Goal: Information Seeking & Learning: Learn about a topic

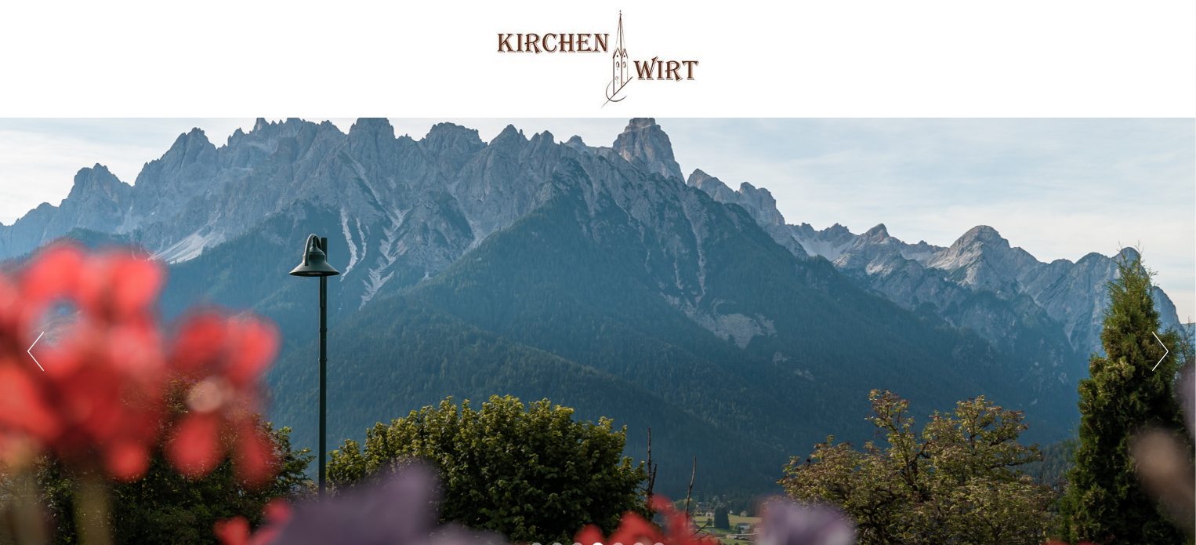
click at [1157, 348] on button "Next" at bounding box center [1160, 350] width 16 height 39
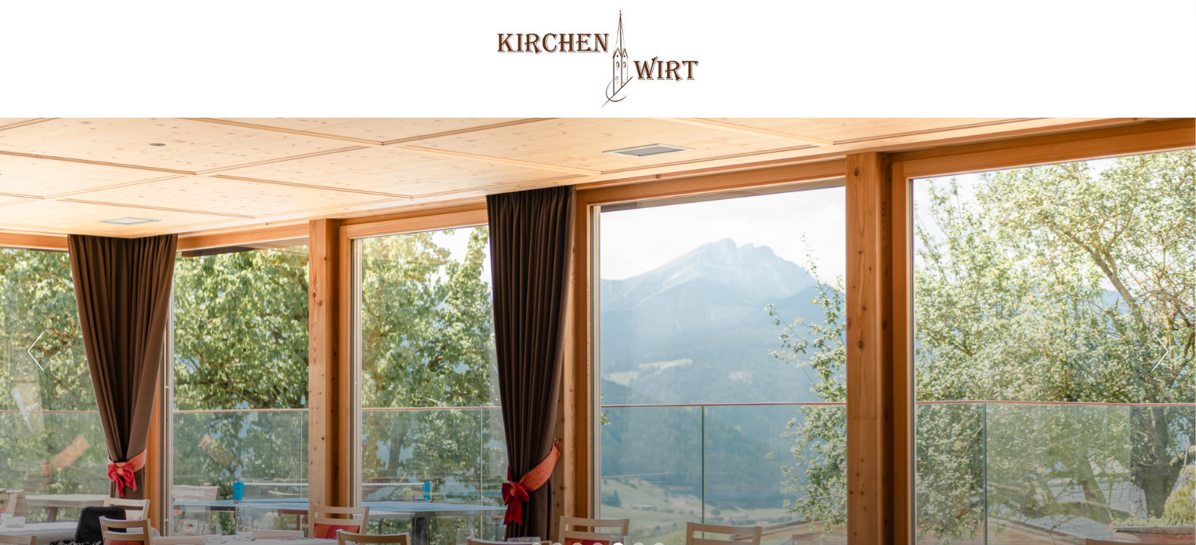
scroll to position [157, 0]
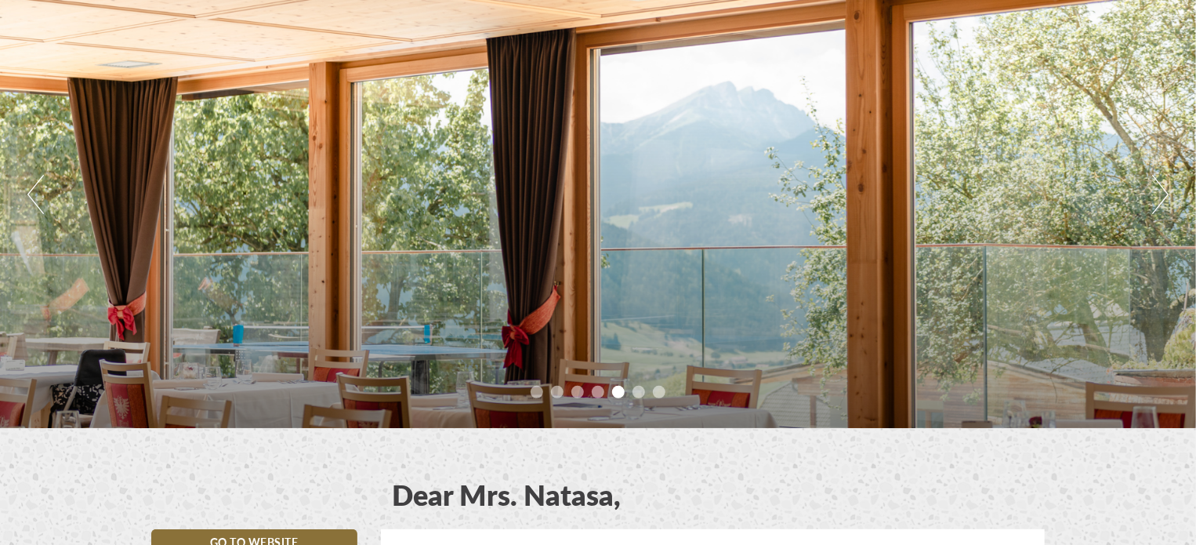
click at [1167, 194] on button "Next" at bounding box center [1160, 194] width 16 height 39
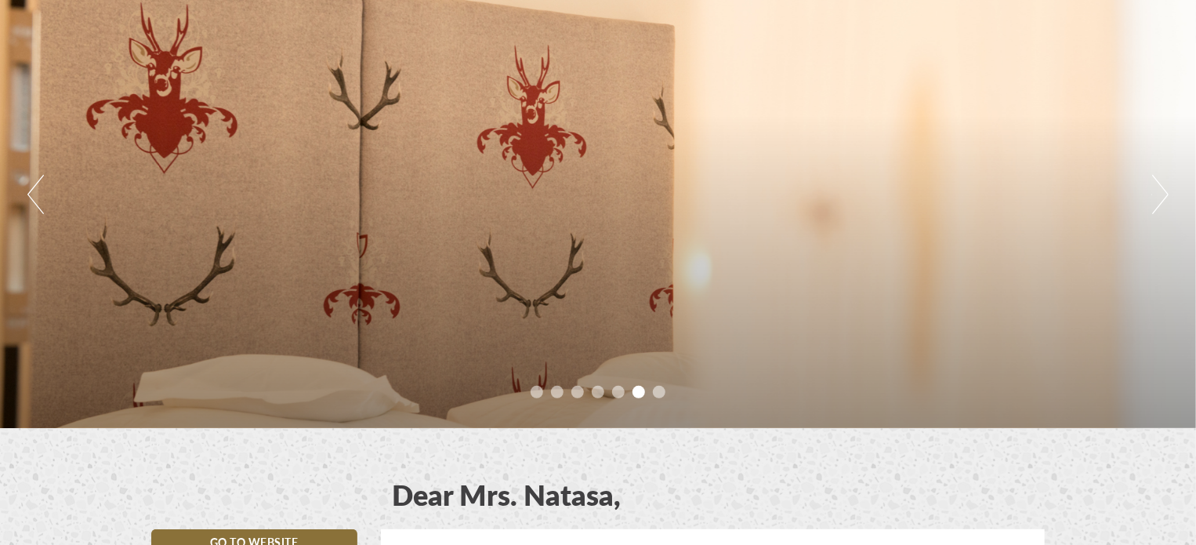
click at [1158, 201] on button "Next" at bounding box center [1160, 194] width 16 height 39
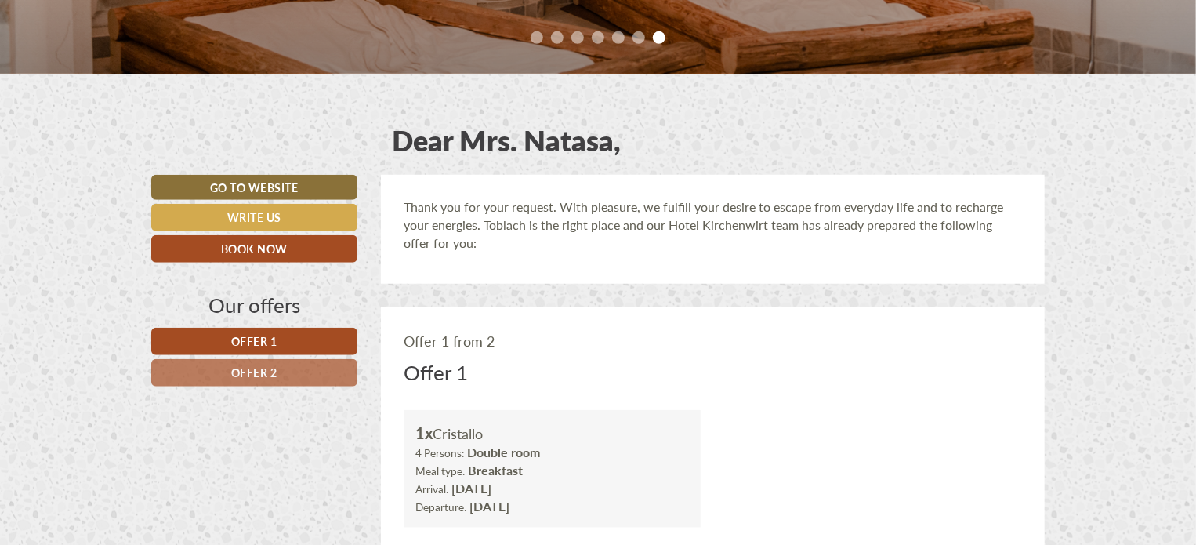
scroll to position [705, 0]
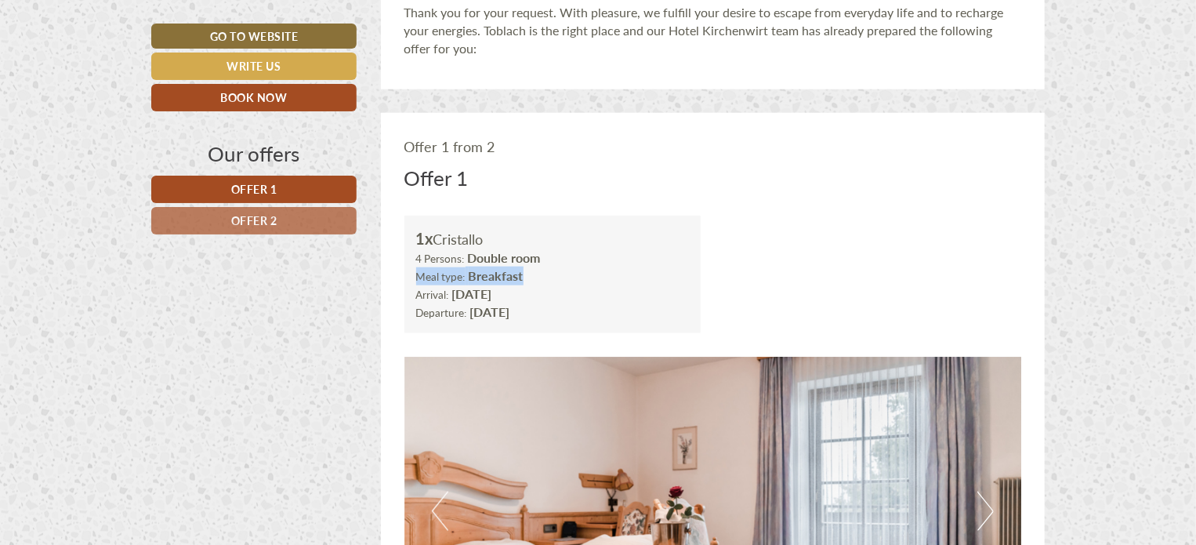
drag, startPoint x: 415, startPoint y: 278, endPoint x: 533, endPoint y: 277, distance: 117.5
click at [533, 277] on div "4 Persons: Double room Meal type: Breakfast" at bounding box center [552, 267] width 273 height 36
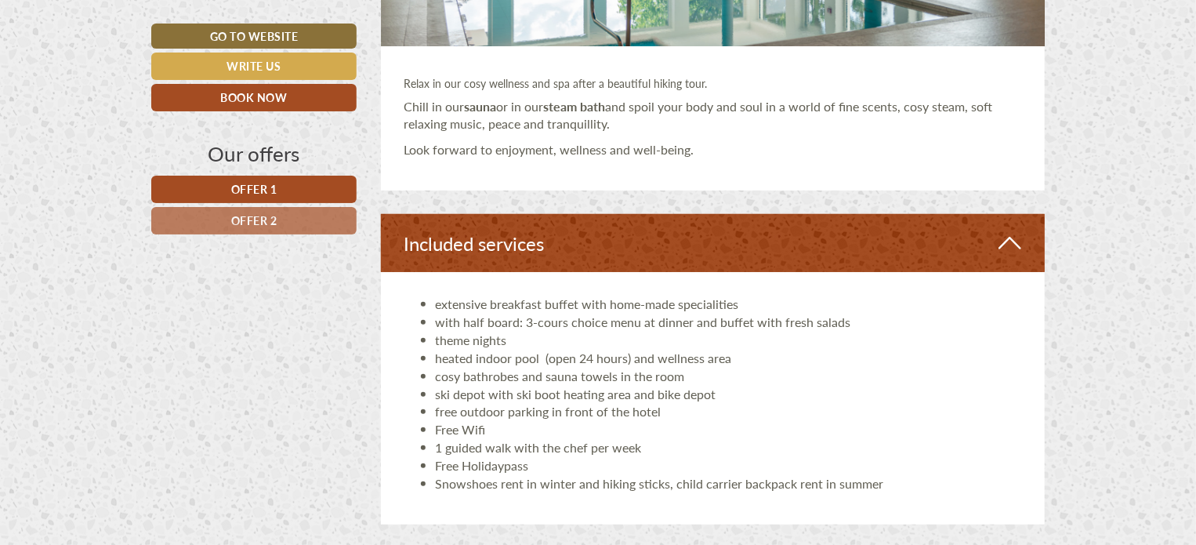
scroll to position [3291, 0]
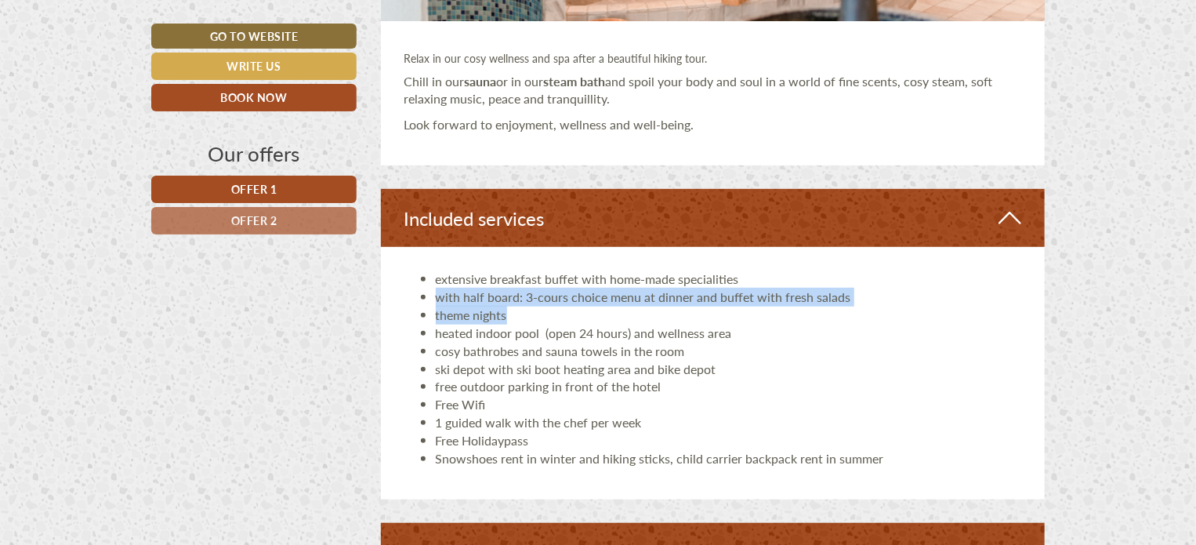
drag, startPoint x: 432, startPoint y: 294, endPoint x: 848, endPoint y: 309, distance: 416.3
click at [848, 309] on ul "extensive breakfast buffet with home-made specialities with half board: 3-cours…" at bounding box center [712, 368] width 617 height 197
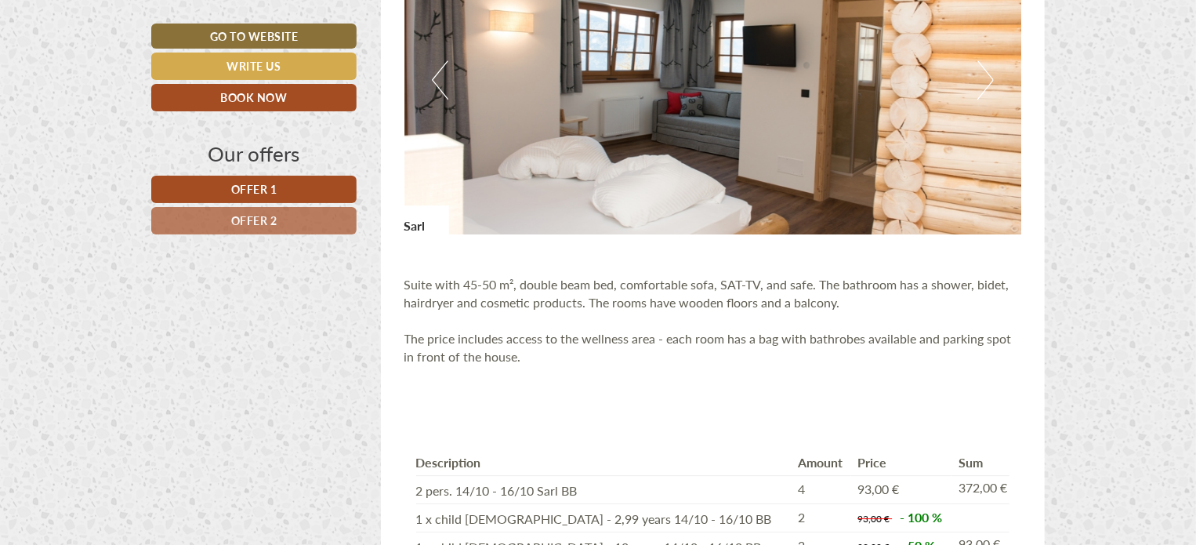
scroll to position [2116, 0]
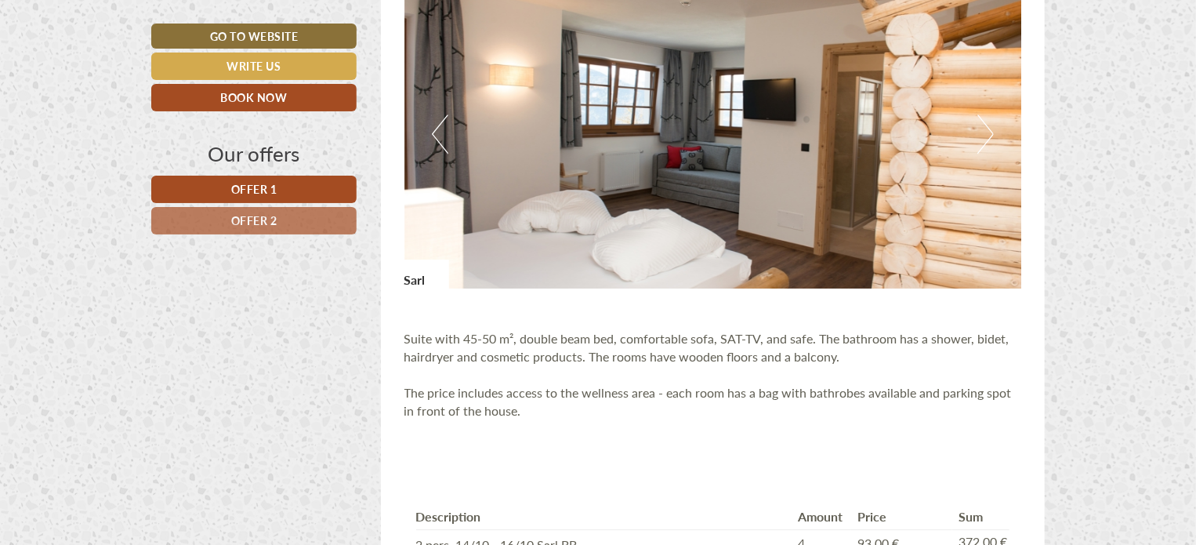
click at [986, 134] on button "Next" at bounding box center [985, 133] width 16 height 39
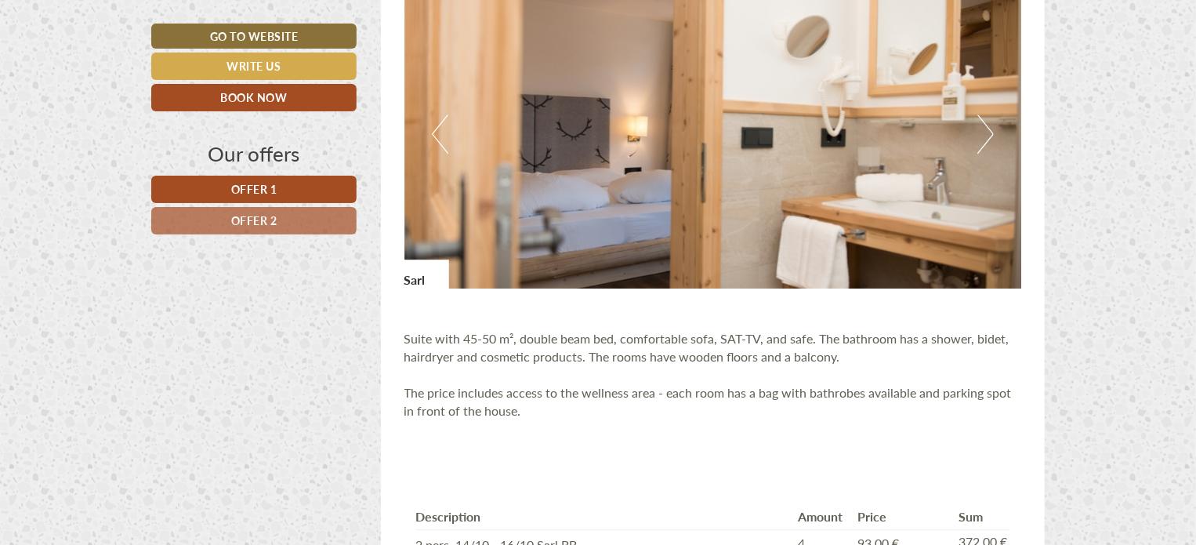
click at [986, 134] on button "Next" at bounding box center [985, 133] width 16 height 39
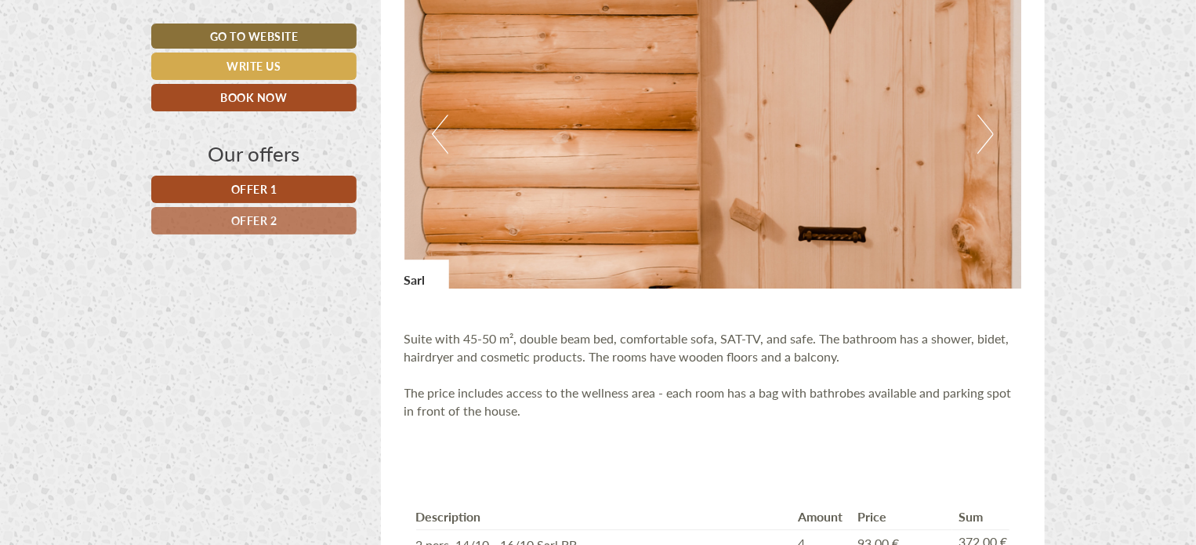
click at [986, 134] on button "Next" at bounding box center [985, 133] width 16 height 39
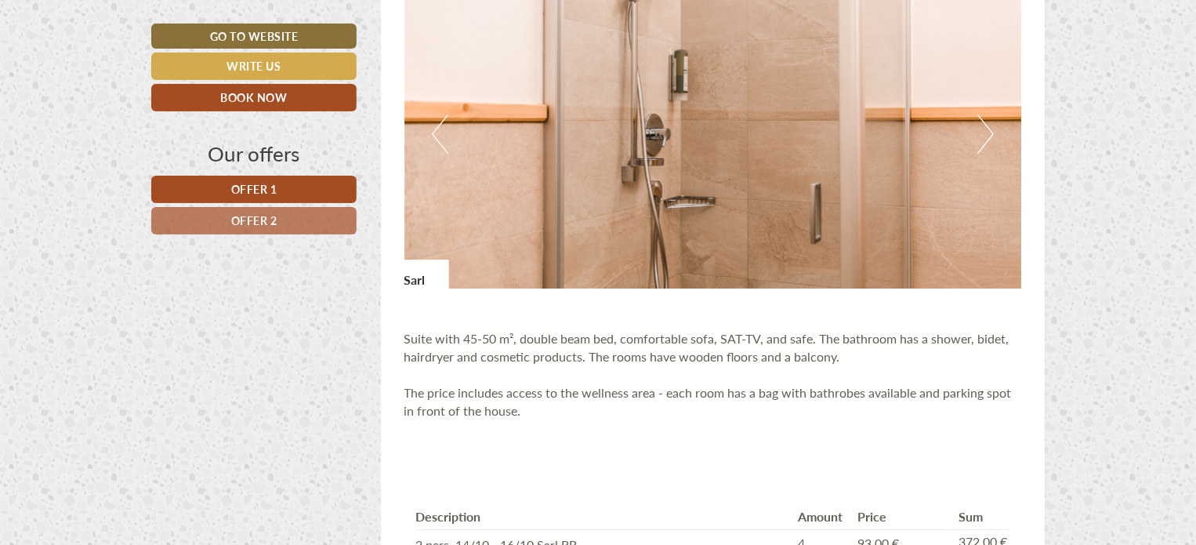
click at [986, 134] on button "Next" at bounding box center [985, 133] width 16 height 39
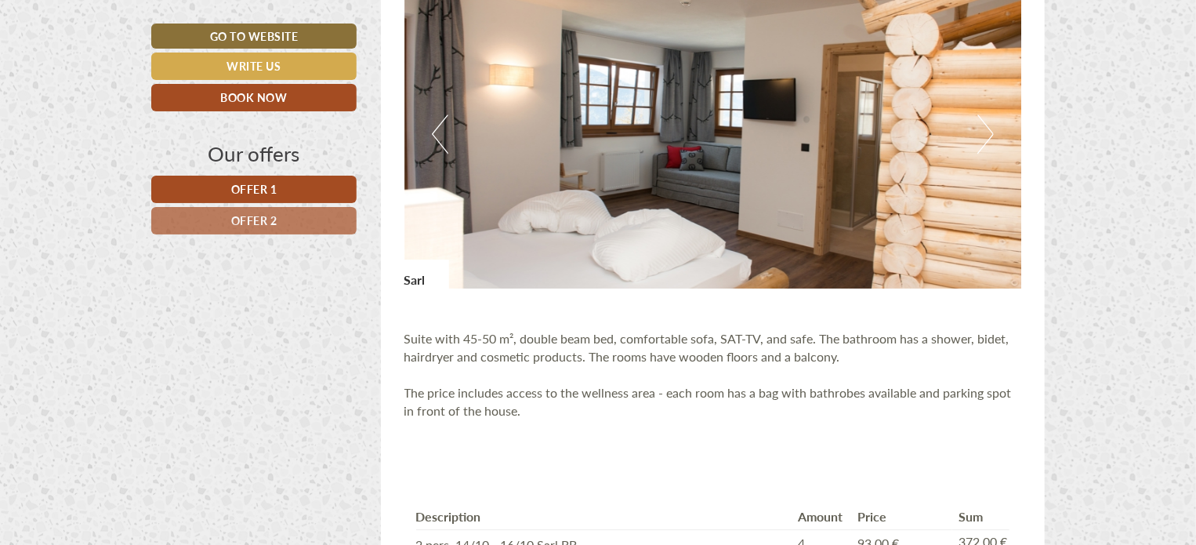
click at [986, 134] on button "Next" at bounding box center [985, 133] width 16 height 39
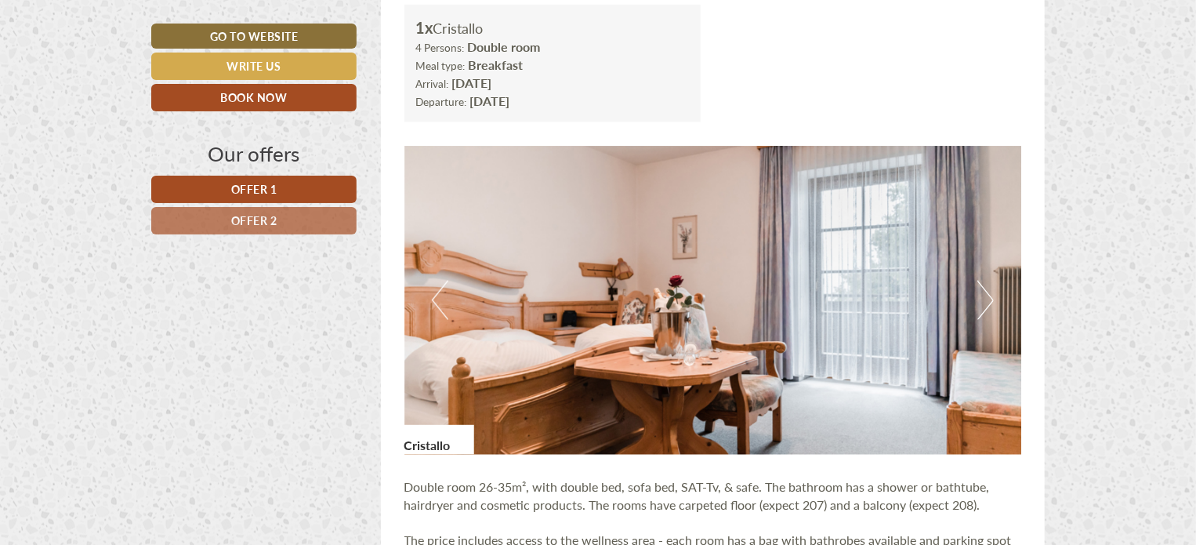
scroll to position [1019, 0]
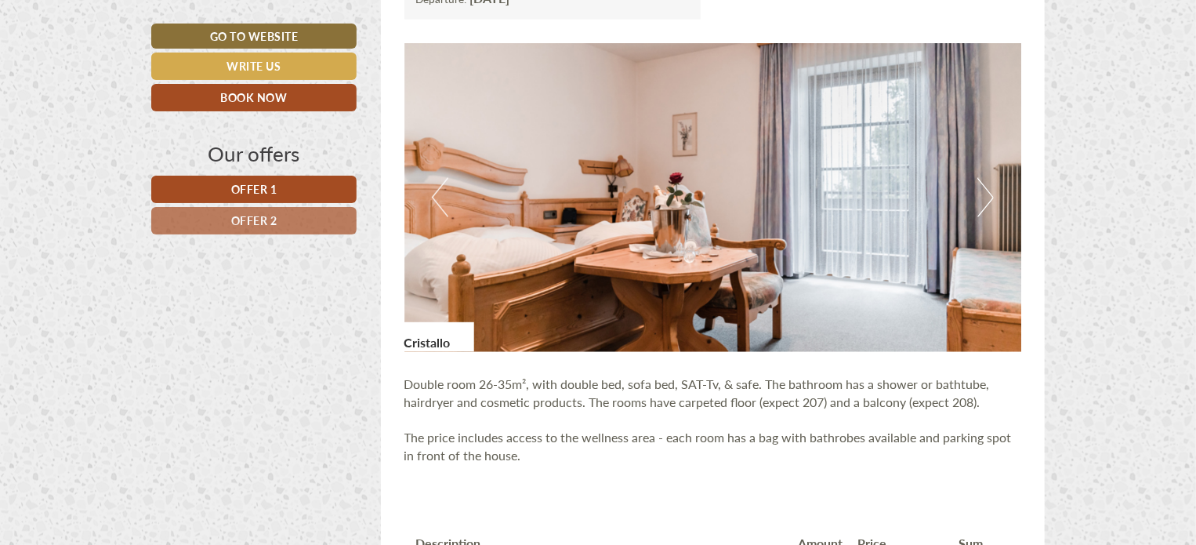
click at [980, 202] on button "Next" at bounding box center [985, 197] width 16 height 39
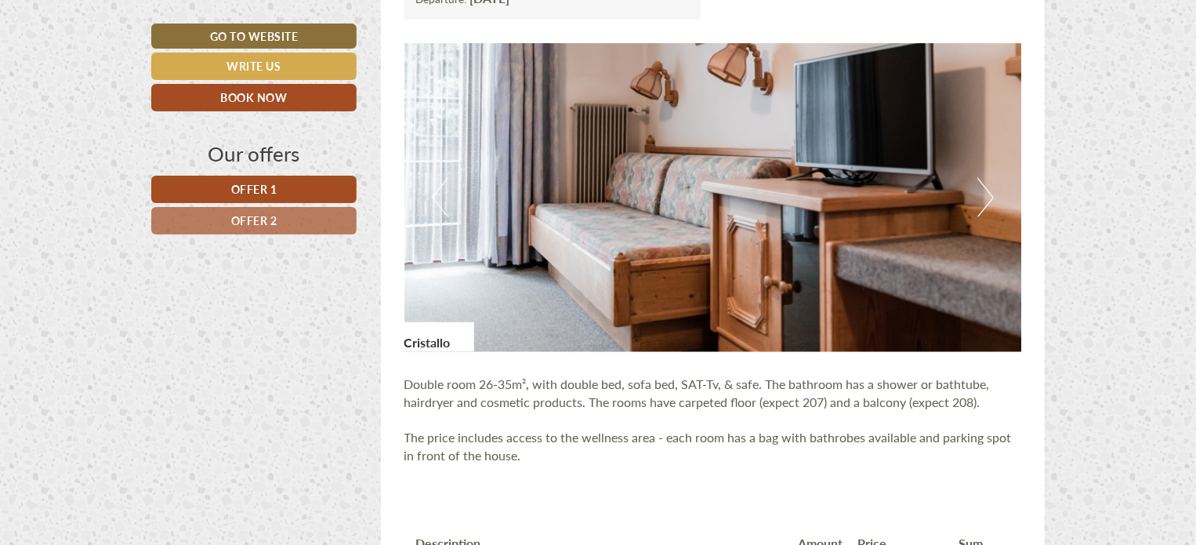
click at [981, 202] on button "Next" at bounding box center [985, 197] width 16 height 39
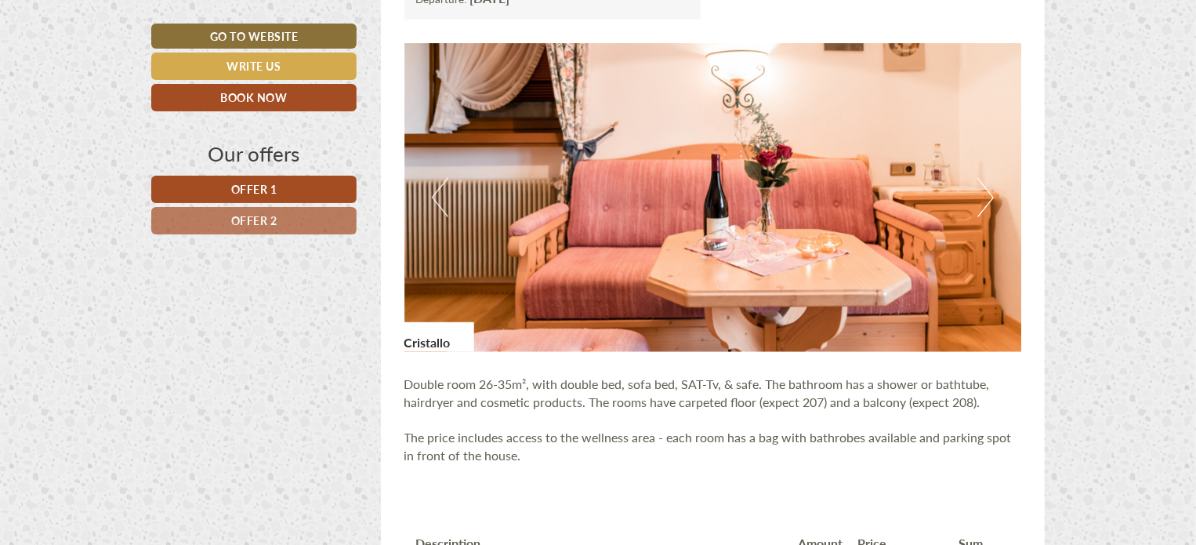
click at [981, 202] on button "Next" at bounding box center [985, 197] width 16 height 39
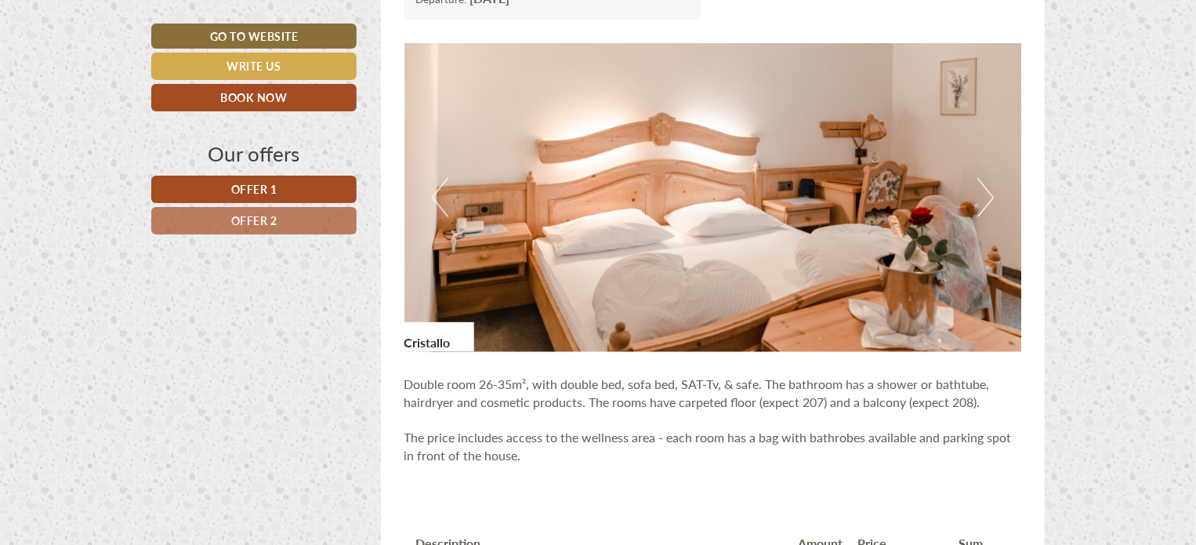
click at [981, 202] on button "Next" at bounding box center [985, 197] width 16 height 39
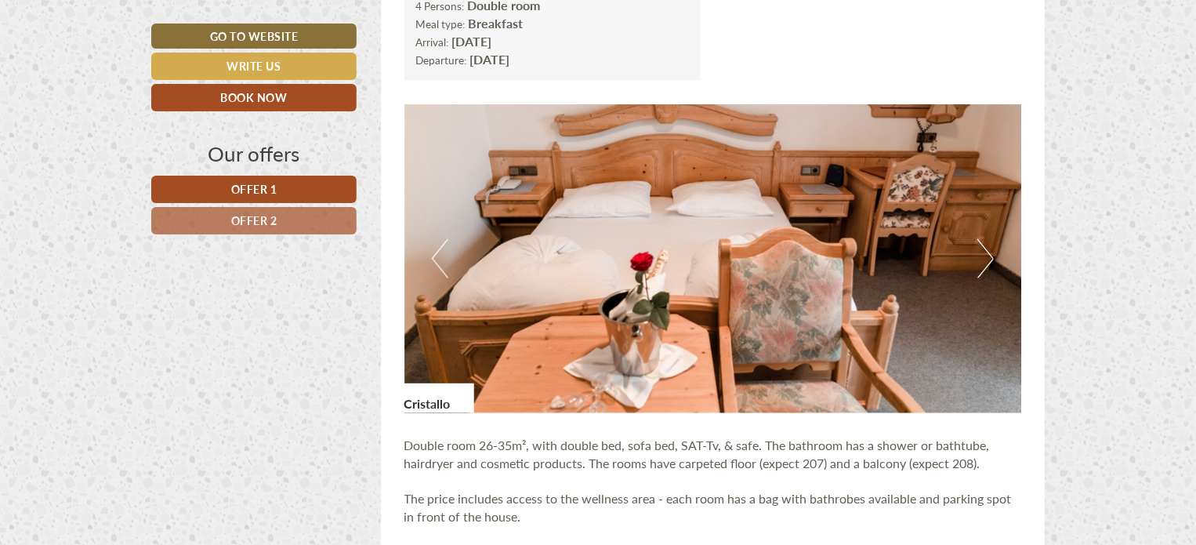
scroll to position [862, 0]
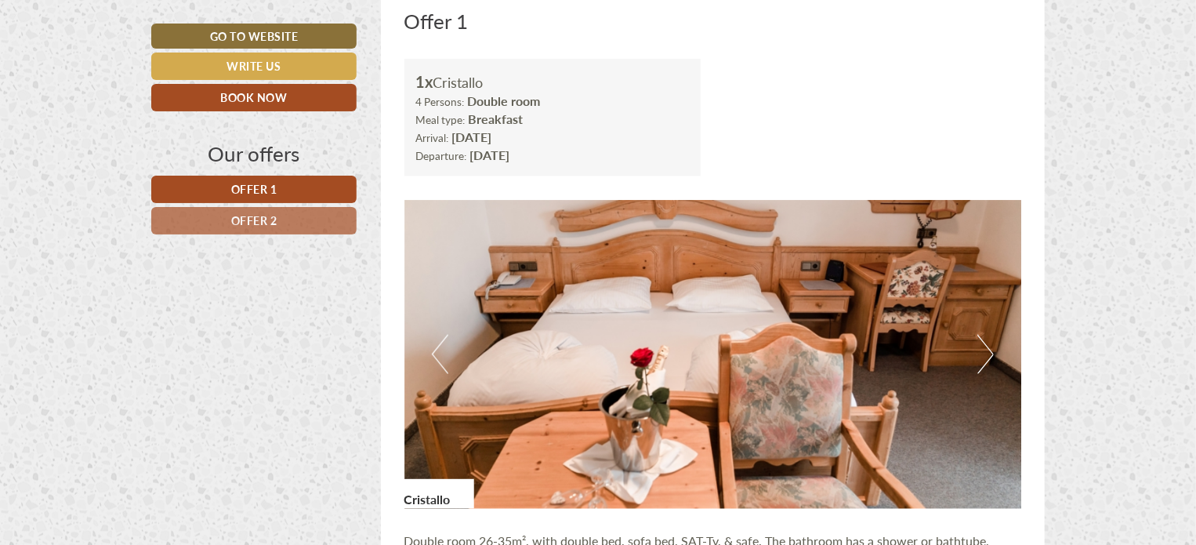
click at [986, 358] on button "Next" at bounding box center [985, 354] width 16 height 39
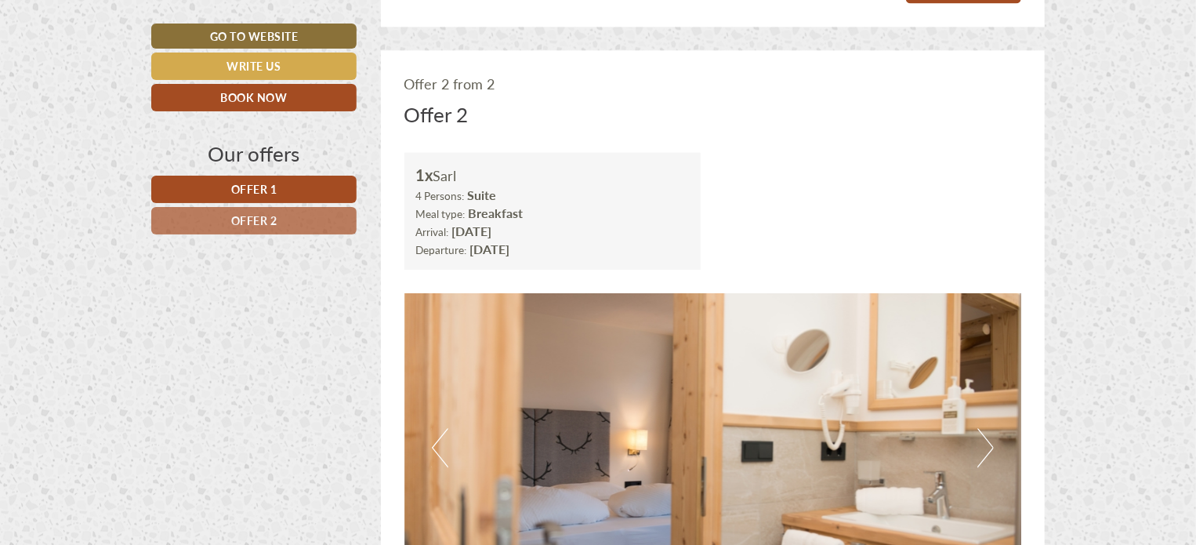
scroll to position [2037, 0]
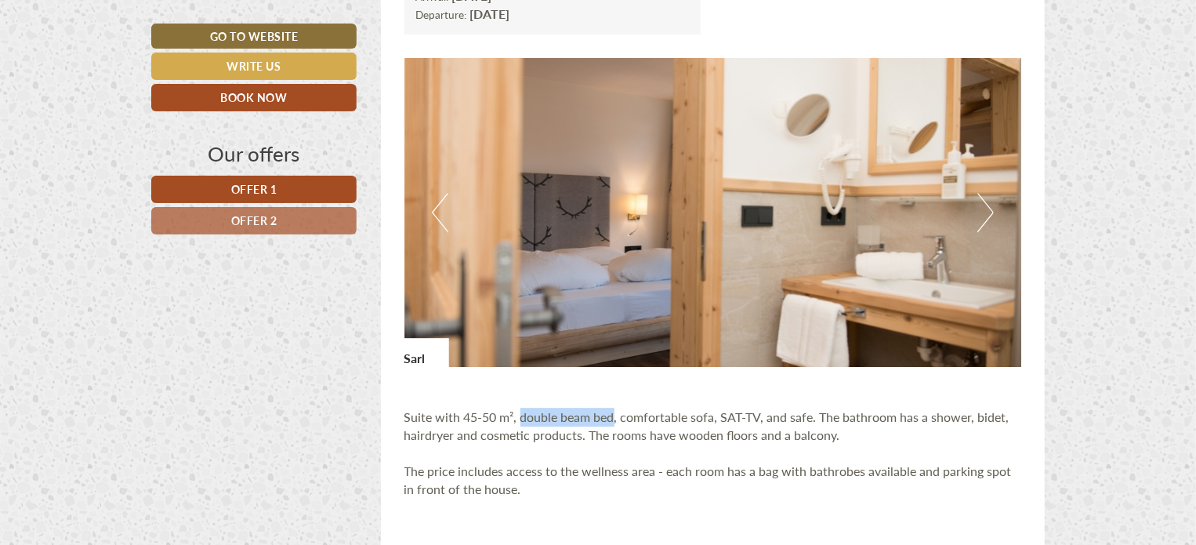
drag, startPoint x: 521, startPoint y: 413, endPoint x: 611, endPoint y: 409, distance: 90.2
click at [611, 409] on p "Suite with 45-50 m², double beam bed, comfortable sofa, SAT-TV, and safe. The b…" at bounding box center [712, 452] width 617 height 125
copy p "double beam bed"
drag, startPoint x: 840, startPoint y: 68, endPoint x: 864, endPoint y: 64, distance: 24.6
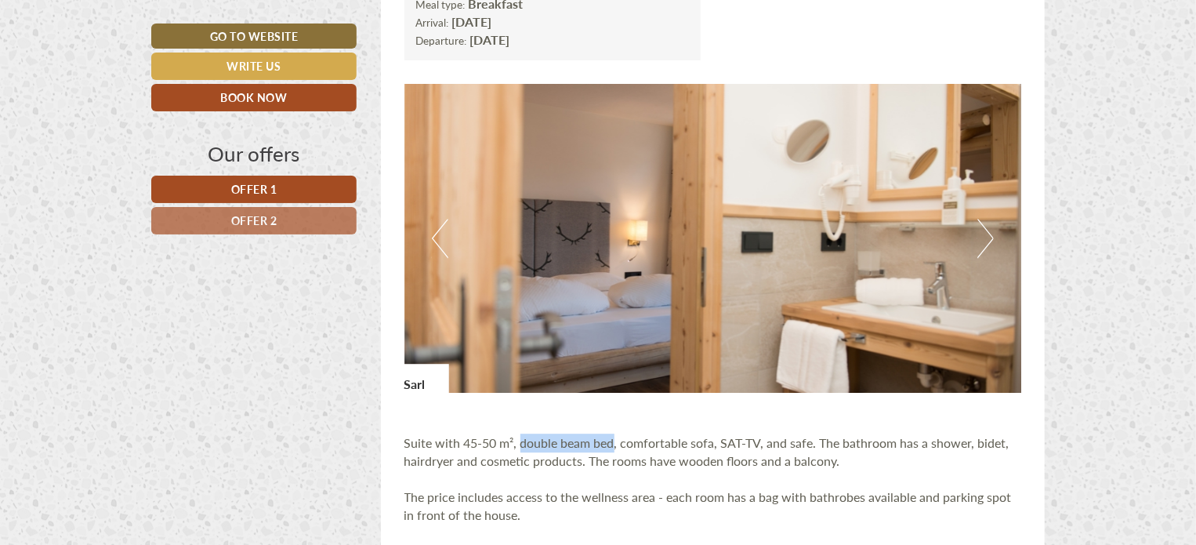
scroll to position [2116, 0]
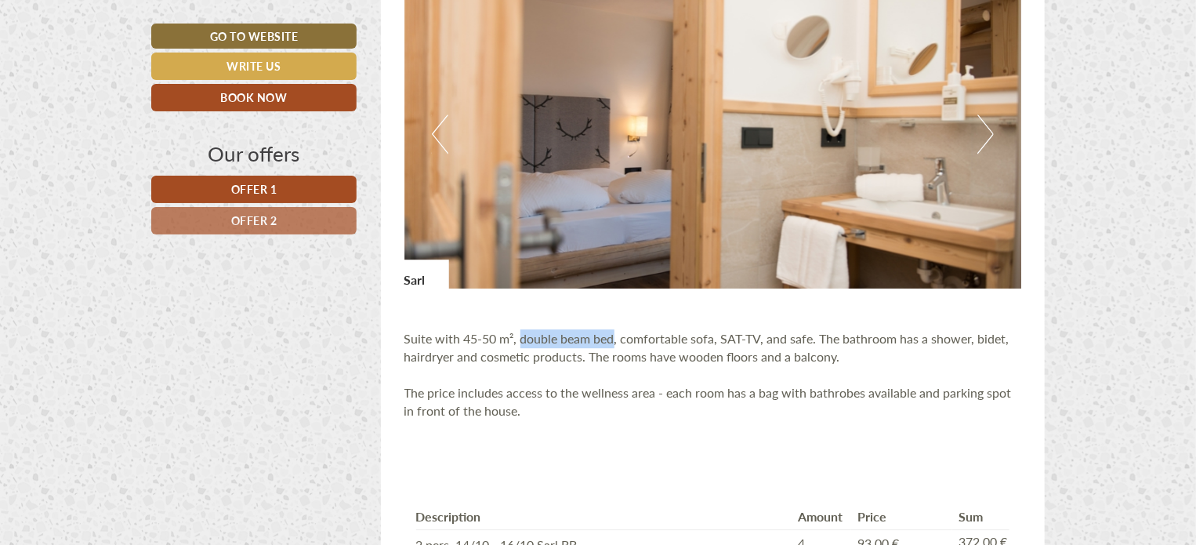
click at [986, 134] on button "Next" at bounding box center [985, 133] width 16 height 39
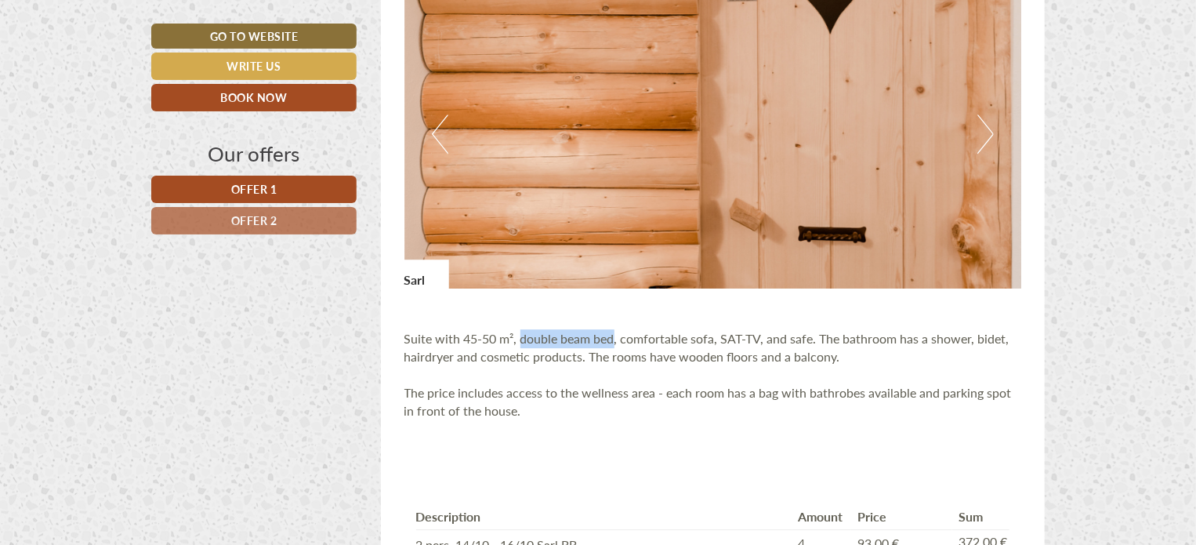
click at [985, 135] on button "Next" at bounding box center [985, 133] width 16 height 39
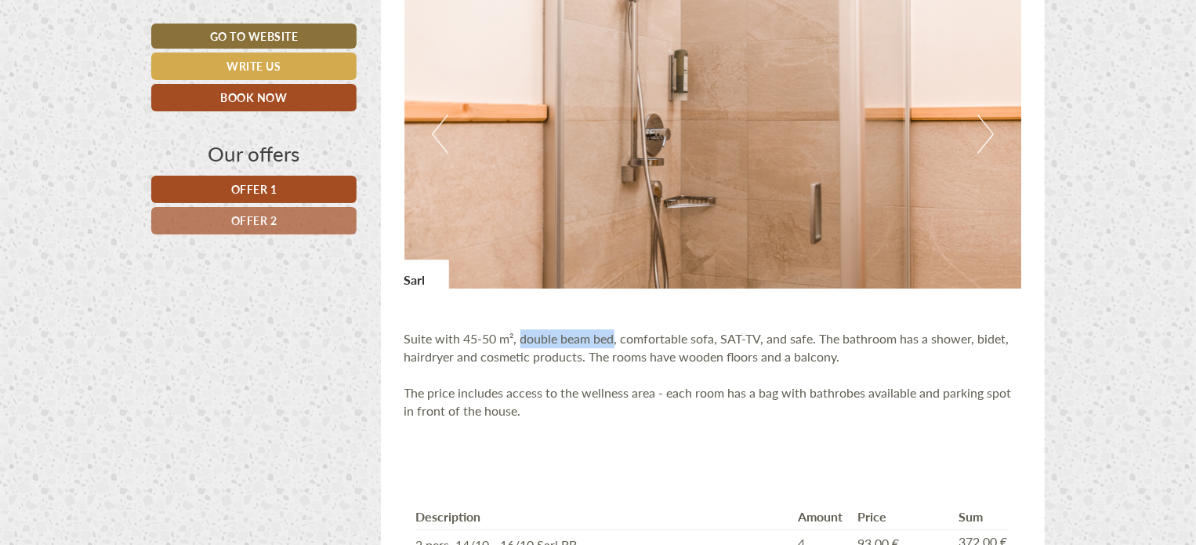
click at [985, 135] on button "Next" at bounding box center [985, 133] width 16 height 39
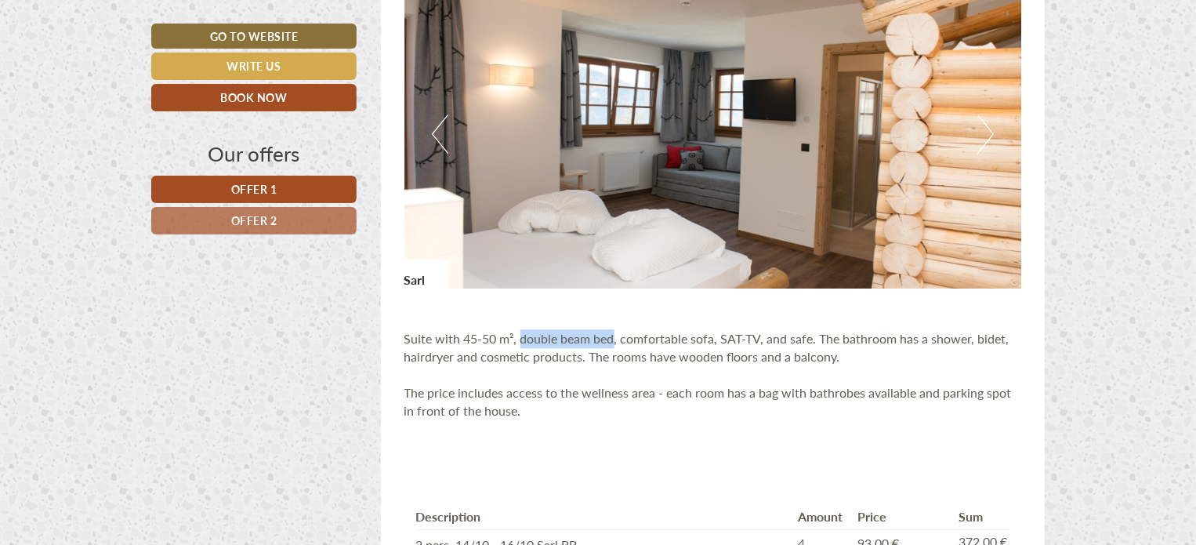
click at [985, 135] on button "Next" at bounding box center [985, 133] width 16 height 39
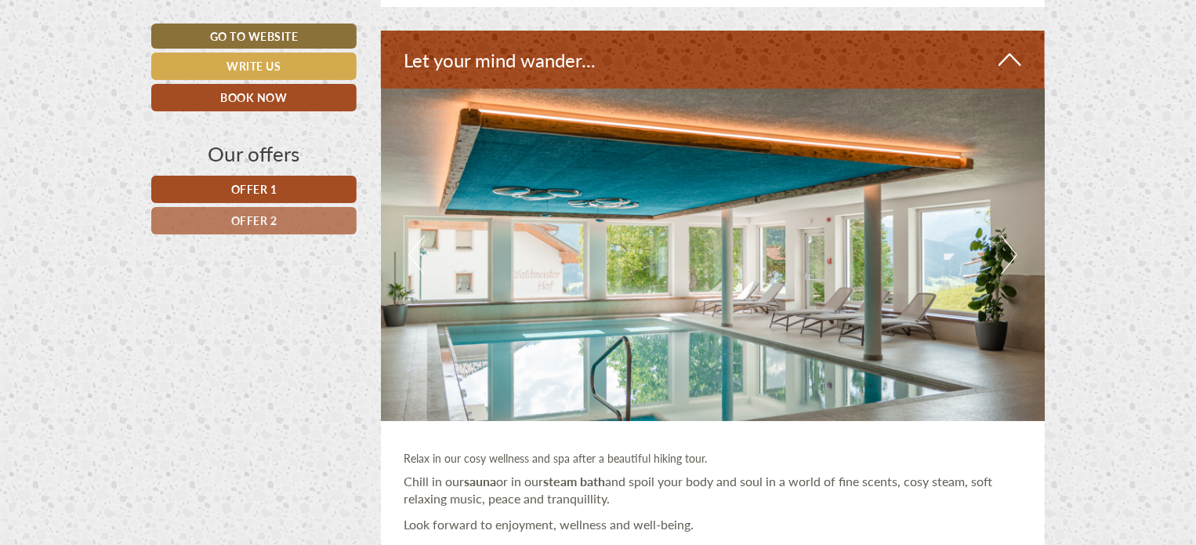
scroll to position [2899, 0]
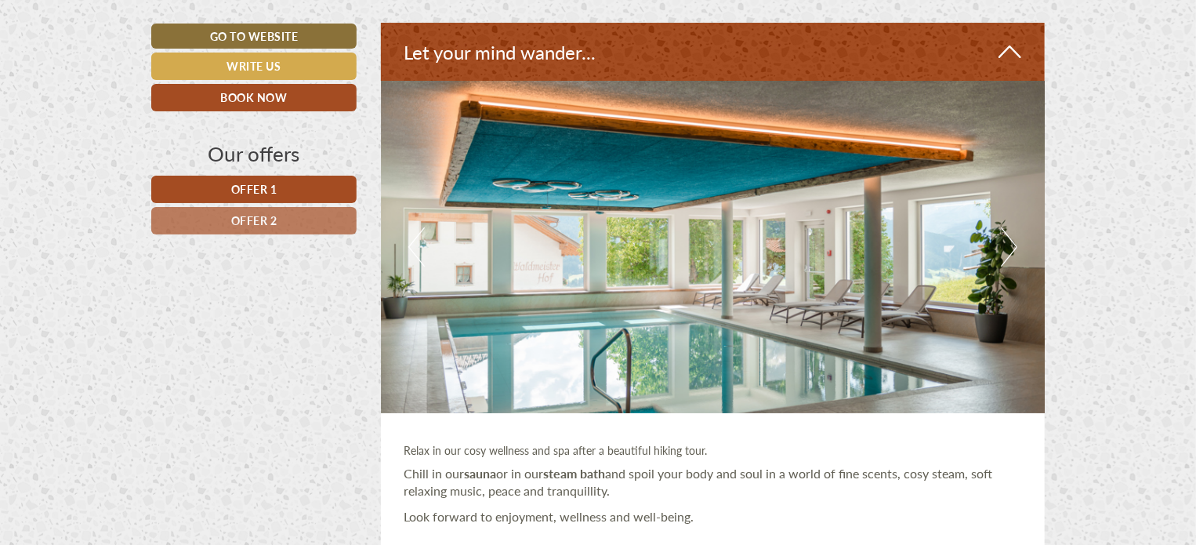
click at [1000, 238] on img at bounding box center [713, 247] width 664 height 332
click at [1005, 234] on button "Next" at bounding box center [1009, 246] width 16 height 39
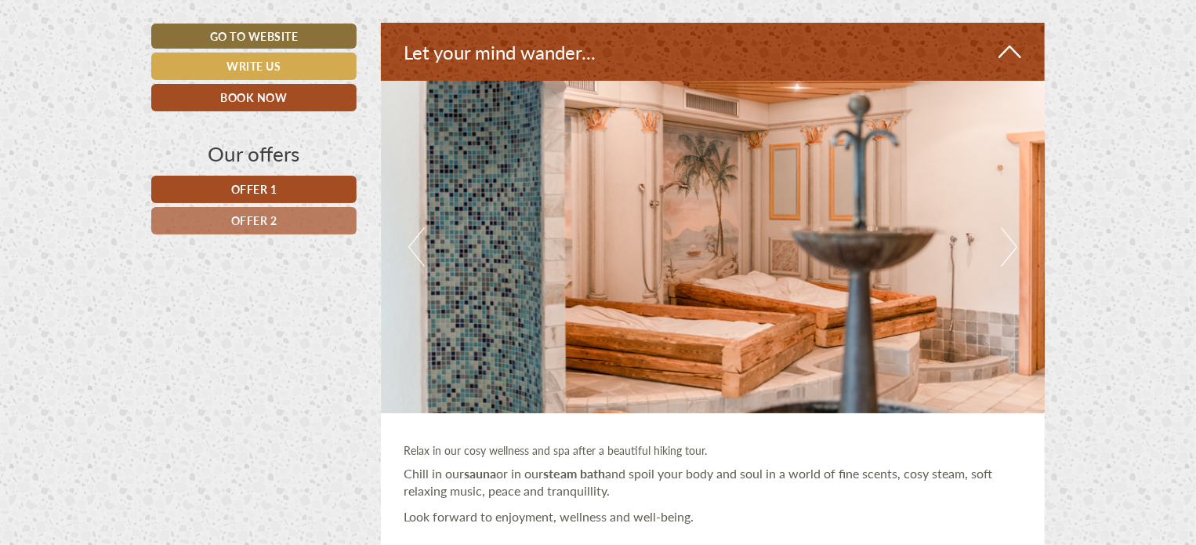
click at [1006, 247] on button "Next" at bounding box center [1009, 246] width 16 height 39
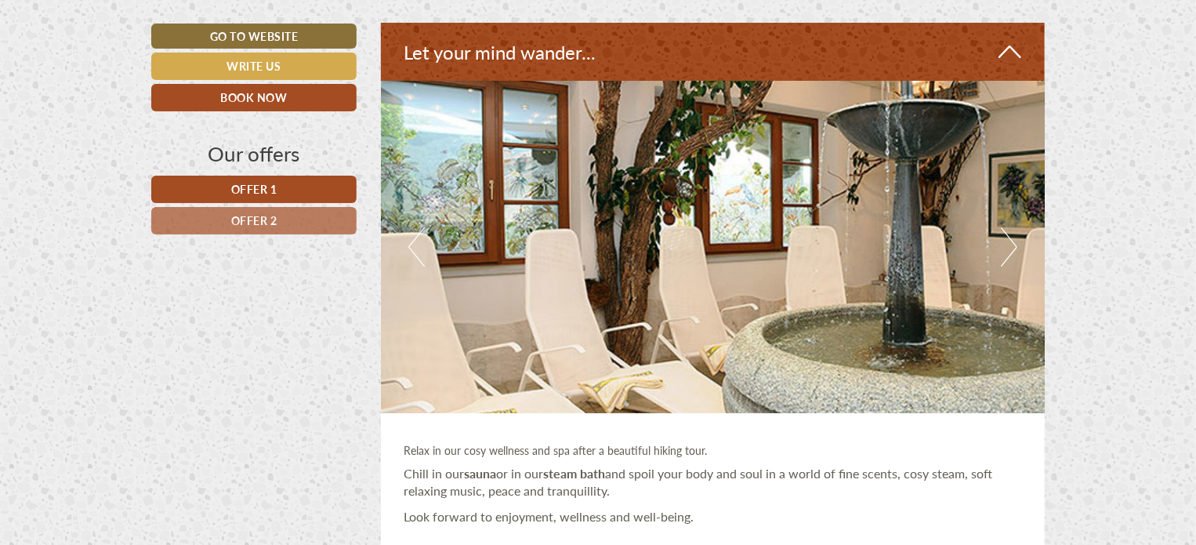
click at [1009, 247] on button "Next" at bounding box center [1009, 246] width 16 height 39
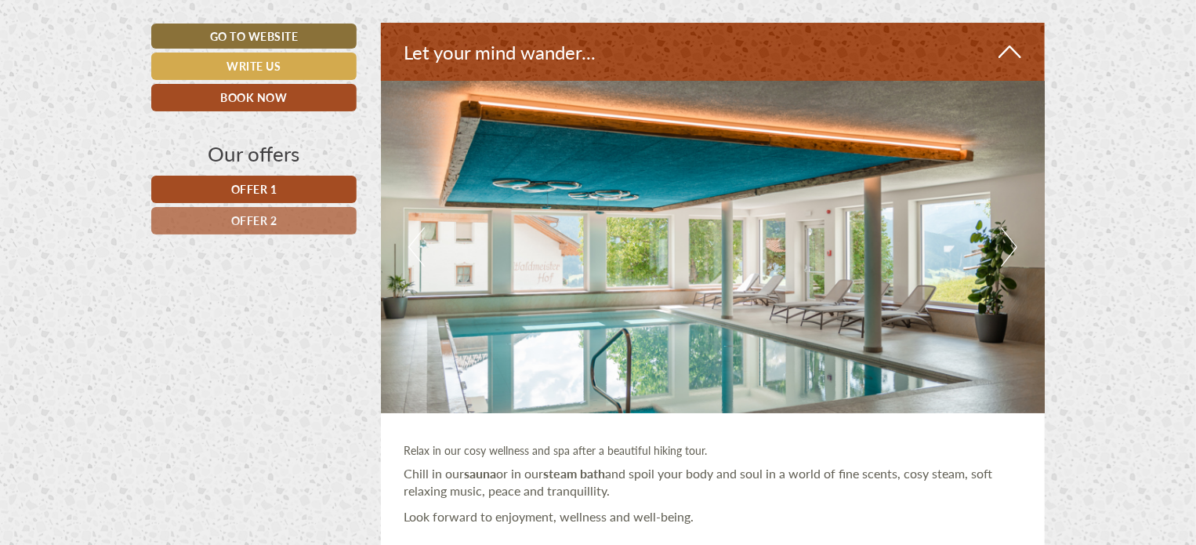
click at [1009, 247] on button "Next" at bounding box center [1009, 246] width 16 height 39
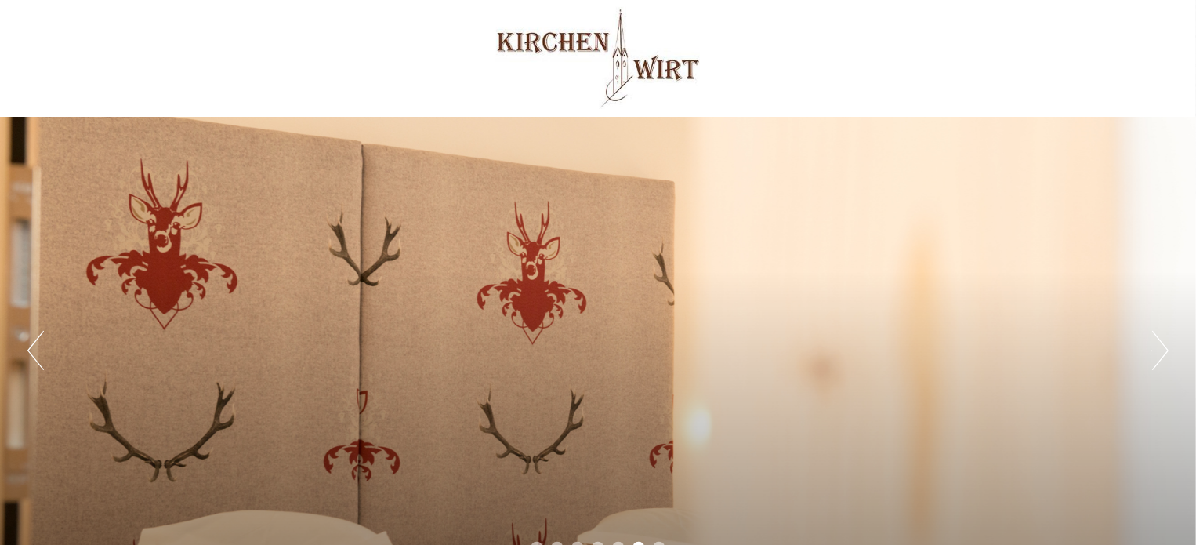
scroll to position [0, 0]
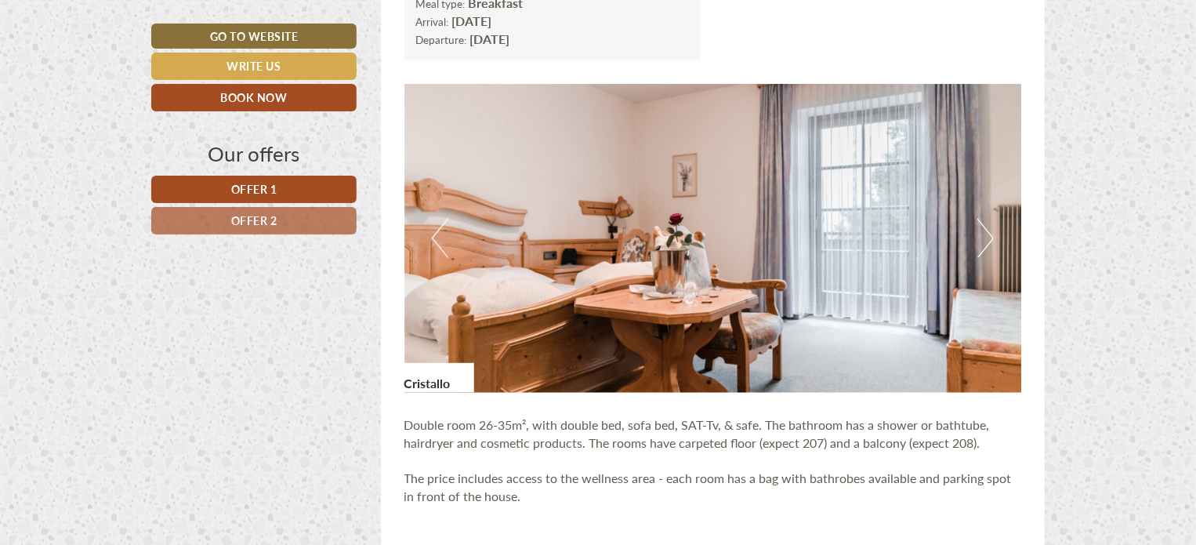
scroll to position [940, 0]
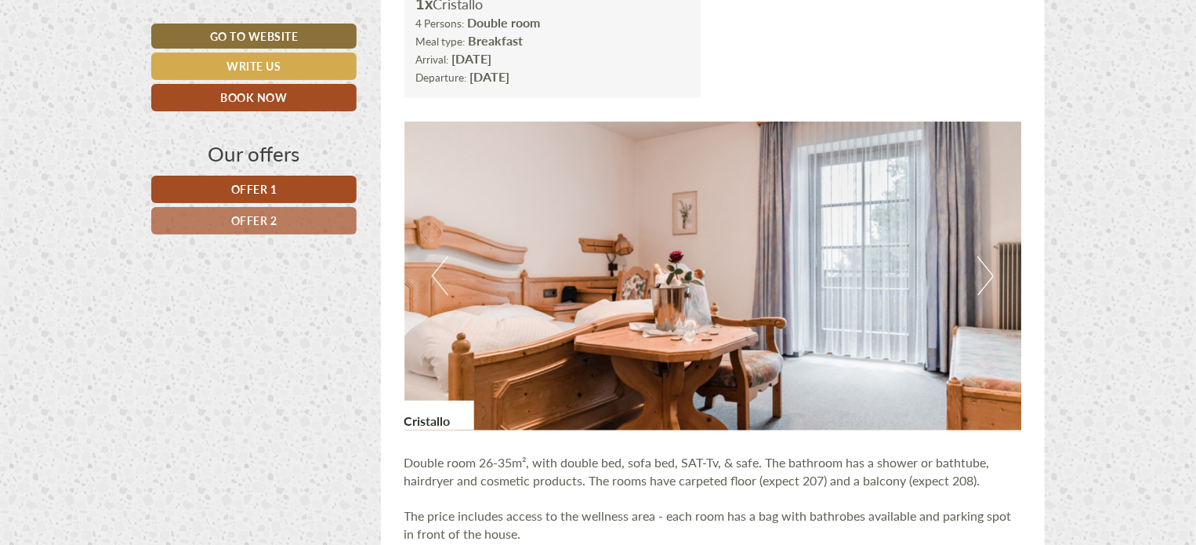
click at [985, 277] on button "Next" at bounding box center [985, 275] width 16 height 39
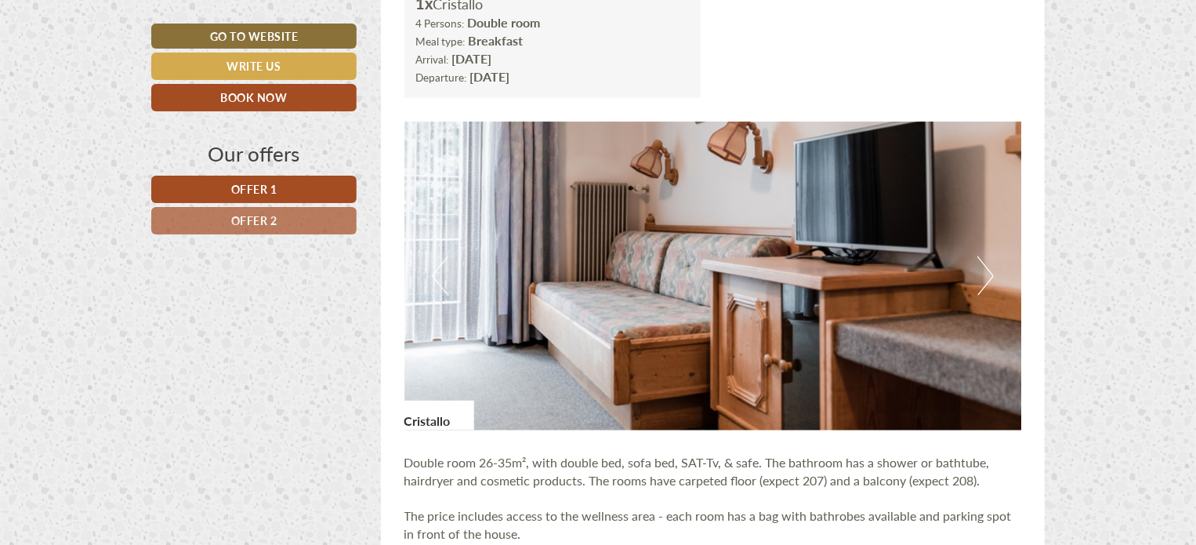
click at [985, 281] on button "Next" at bounding box center [985, 275] width 16 height 39
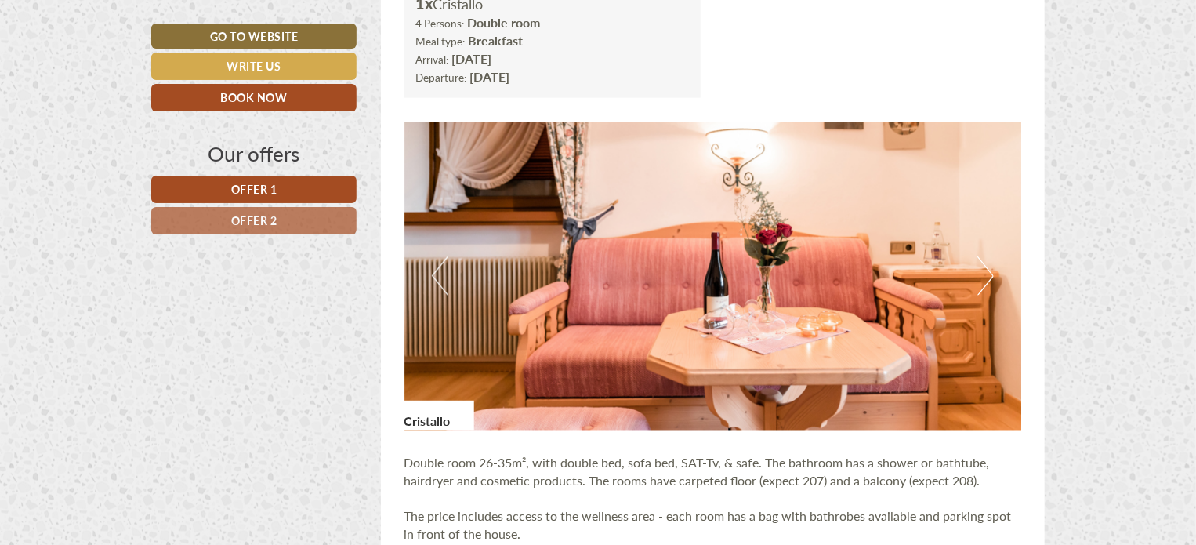
click at [984, 280] on button "Next" at bounding box center [985, 275] width 16 height 39
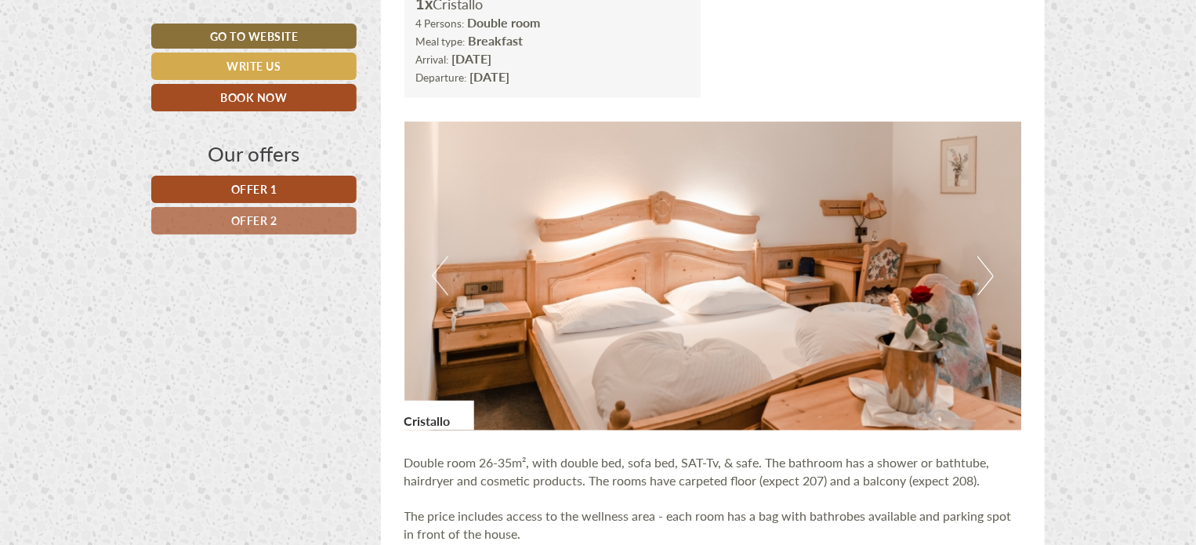
click at [984, 280] on button "Next" at bounding box center [985, 275] width 16 height 39
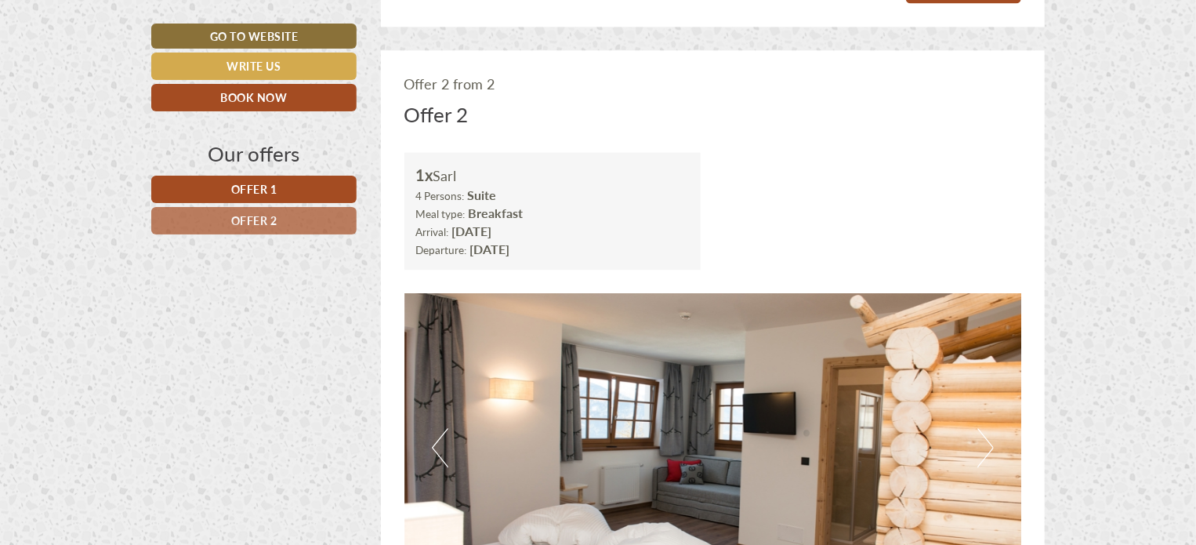
scroll to position [1959, 0]
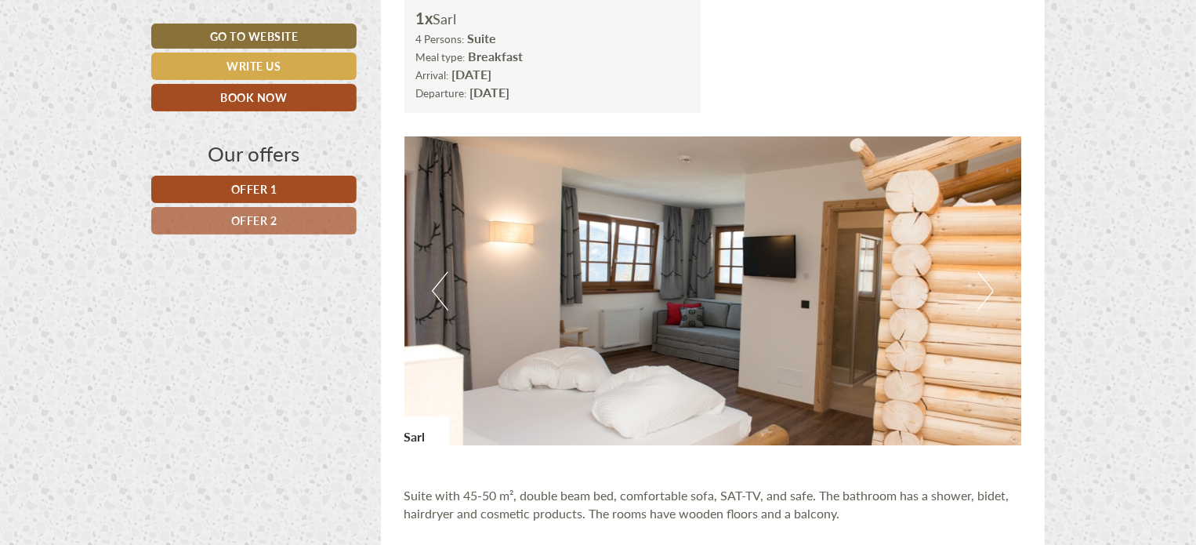
click at [991, 281] on button "Next" at bounding box center [985, 290] width 16 height 39
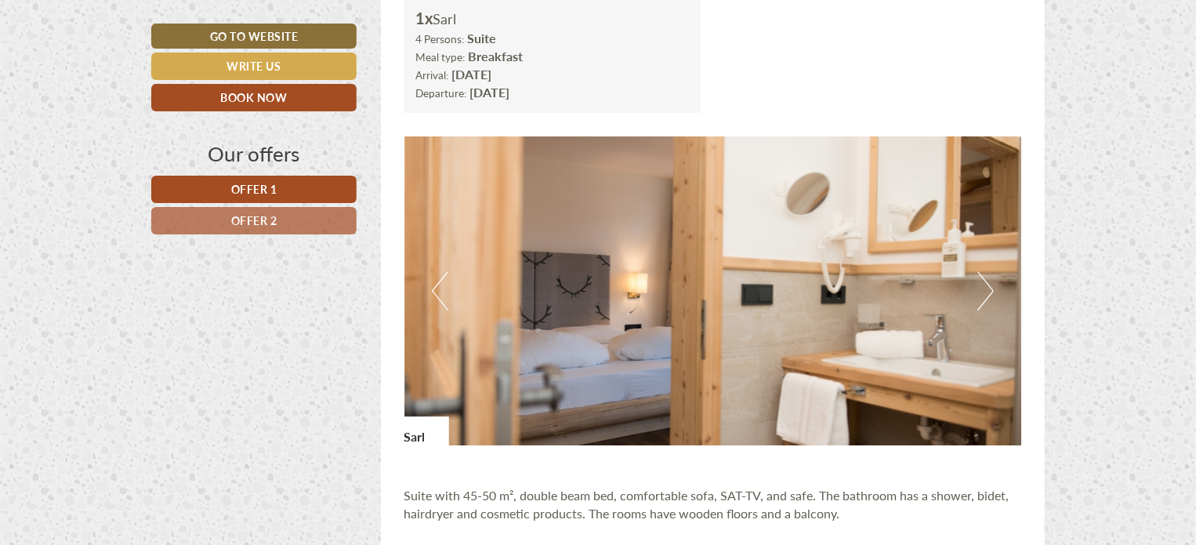
click at [991, 281] on button "Next" at bounding box center [985, 290] width 16 height 39
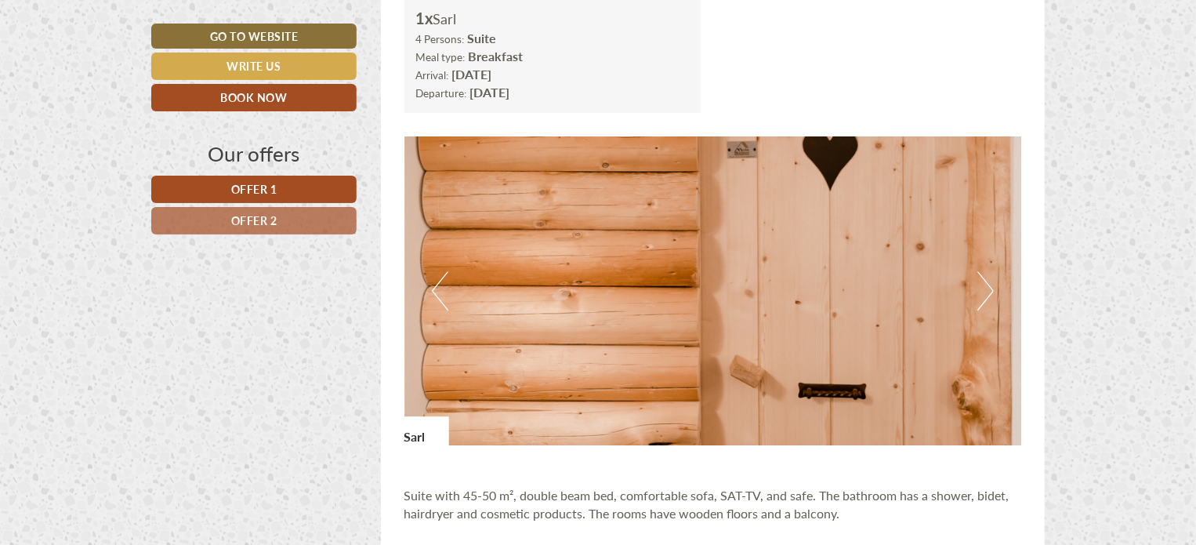
click at [991, 281] on button "Next" at bounding box center [985, 290] width 16 height 39
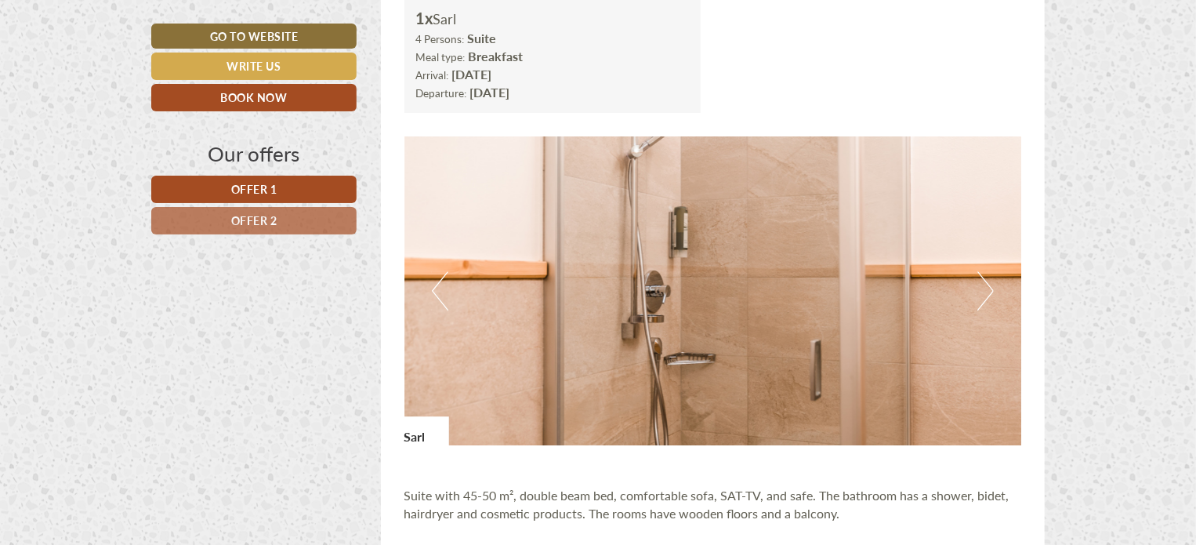
click at [984, 288] on button "Next" at bounding box center [985, 290] width 16 height 39
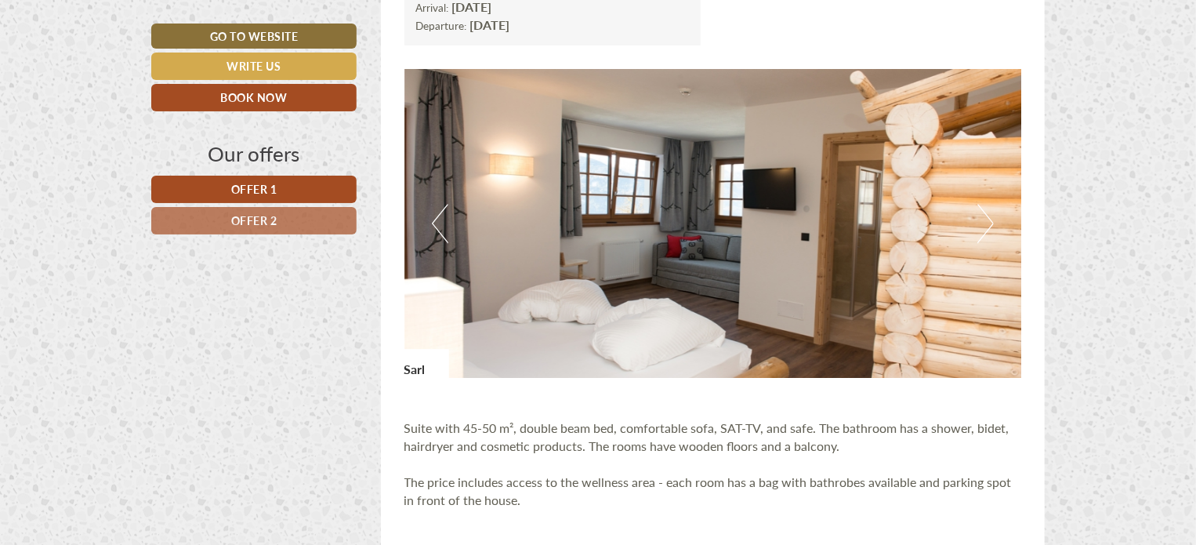
scroll to position [2037, 0]
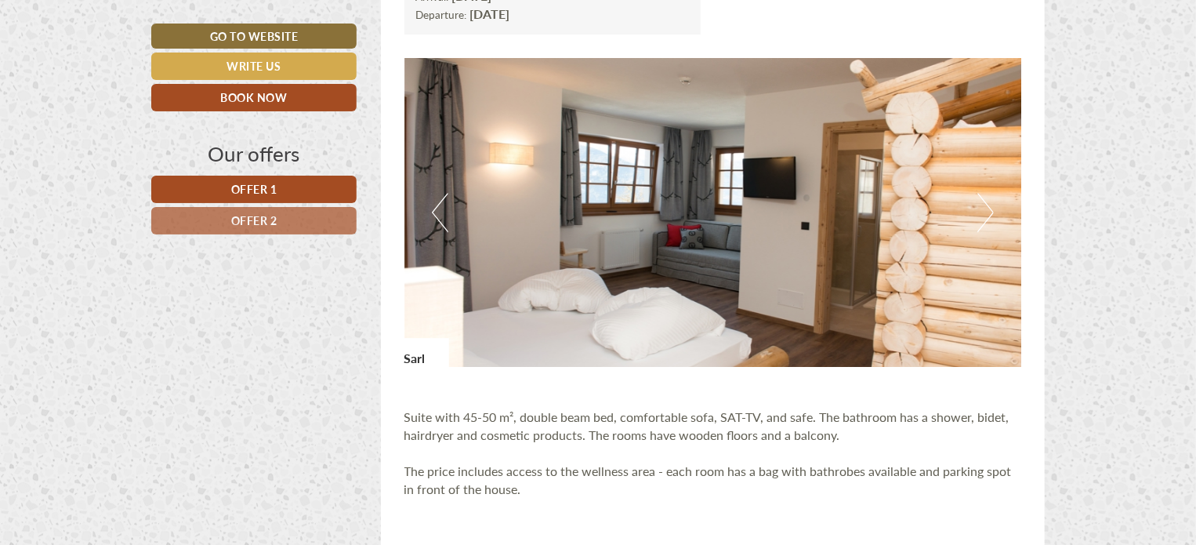
click at [994, 209] on img at bounding box center [712, 212] width 617 height 309
click at [975, 212] on img at bounding box center [712, 212] width 617 height 309
click at [977, 212] on div "Previous Next" at bounding box center [712, 212] width 617 height 309
click at [985, 212] on button "Next" at bounding box center [985, 212] width 16 height 39
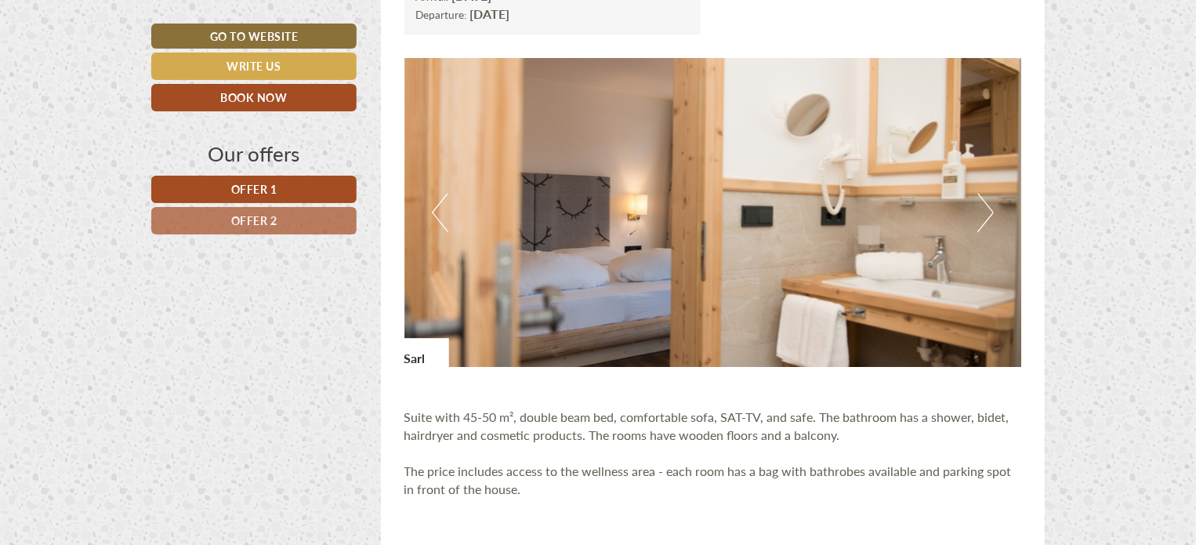
click at [986, 212] on button "Next" at bounding box center [985, 212] width 16 height 39
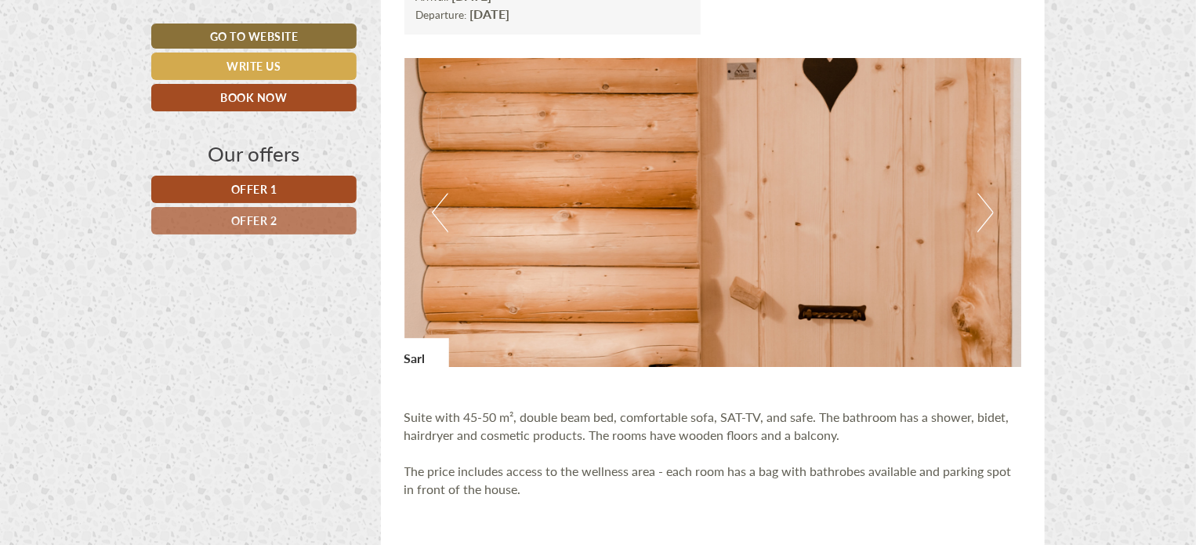
click at [986, 212] on button "Next" at bounding box center [985, 212] width 16 height 39
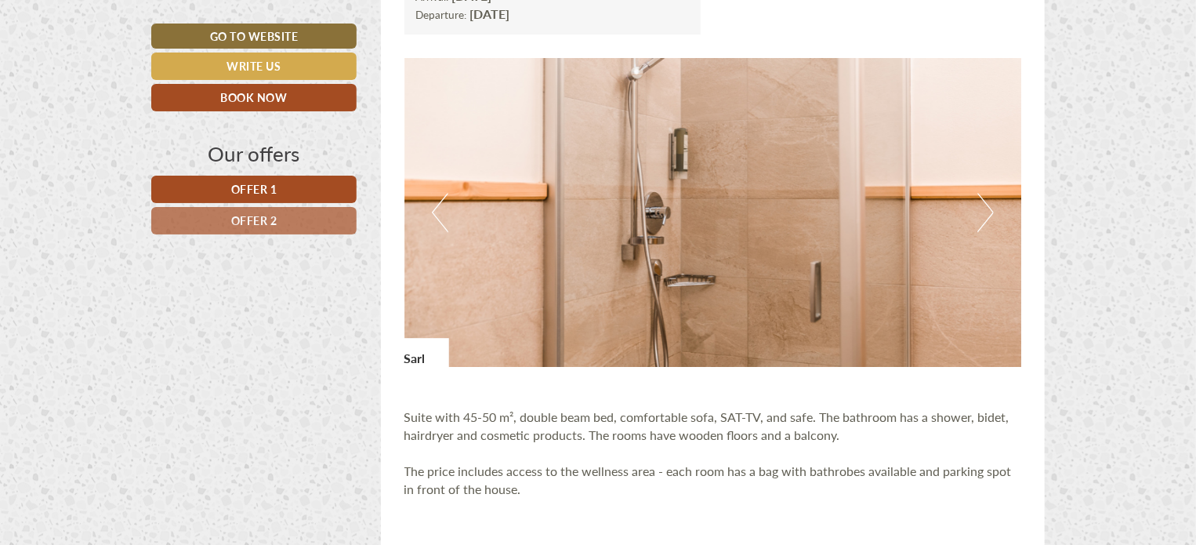
click at [986, 212] on button "Next" at bounding box center [985, 212] width 16 height 39
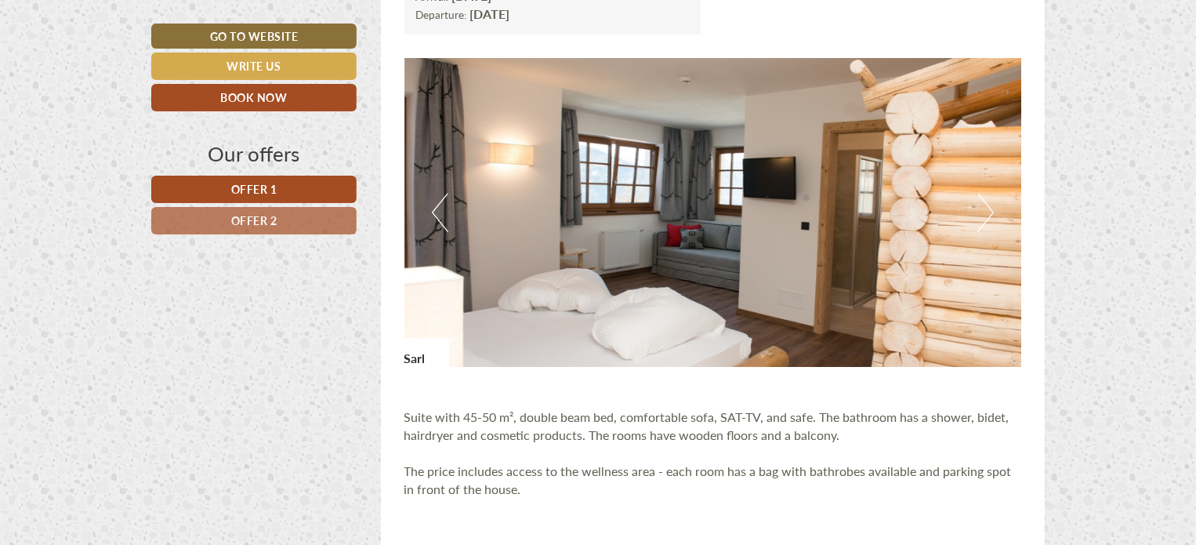
click at [976, 214] on img at bounding box center [712, 212] width 617 height 309
click at [983, 211] on button "Next" at bounding box center [985, 212] width 16 height 39
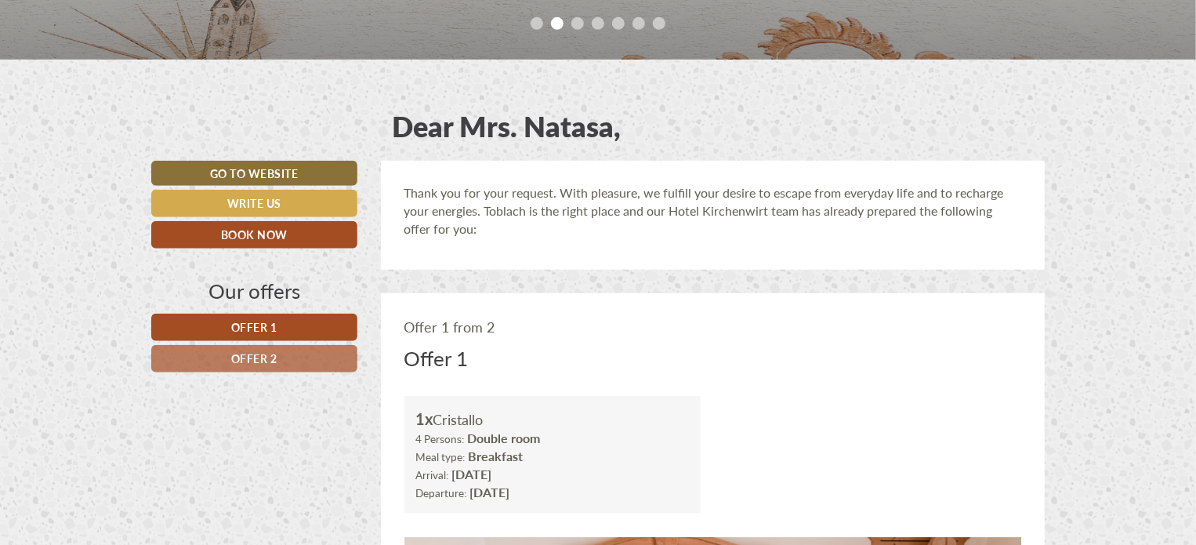
scroll to position [548, 0]
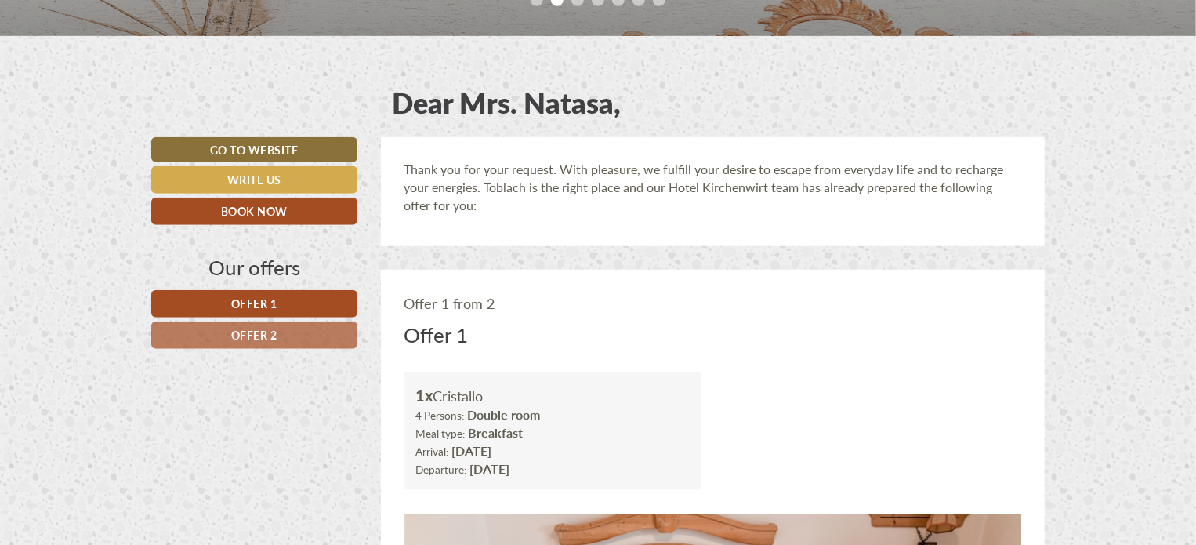
click at [256, 321] on link "Offer 2" at bounding box center [254, 334] width 206 height 27
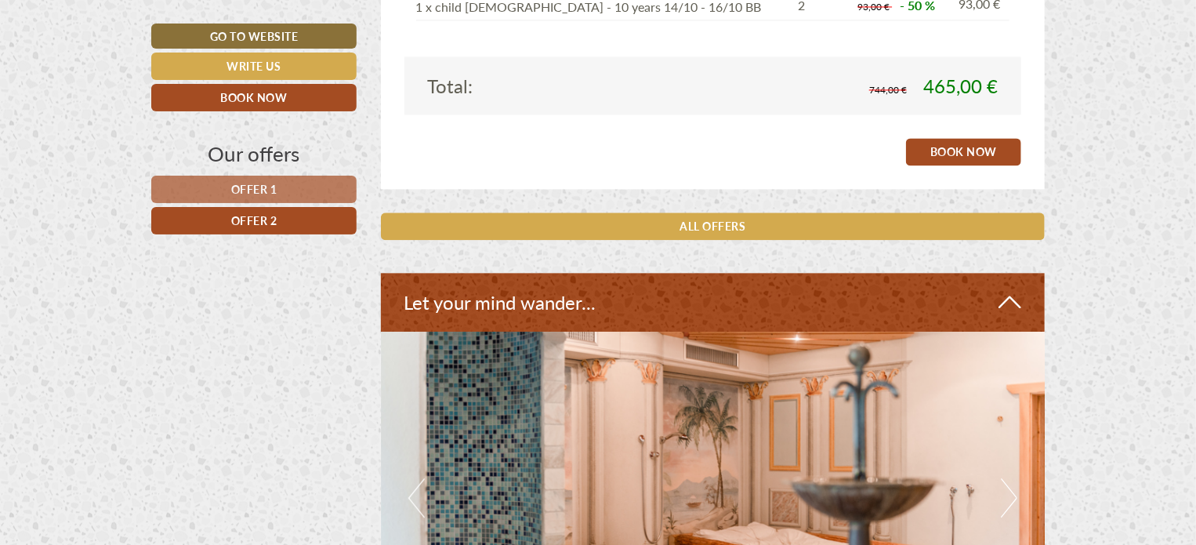
scroll to position [1523, 0]
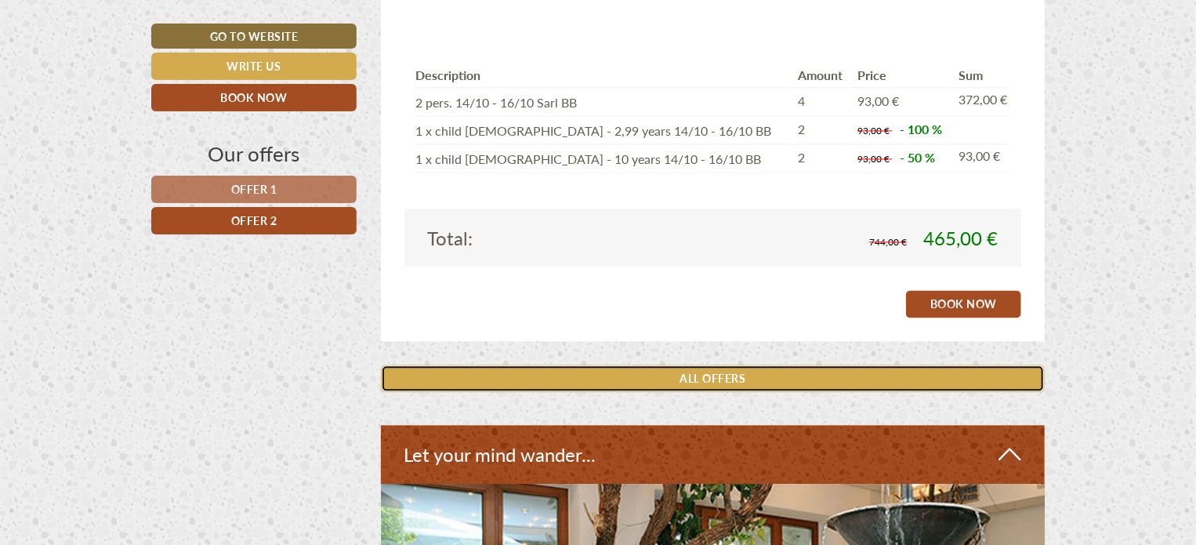
click at [704, 378] on link "ALL OFFERS" at bounding box center [713, 377] width 664 height 27
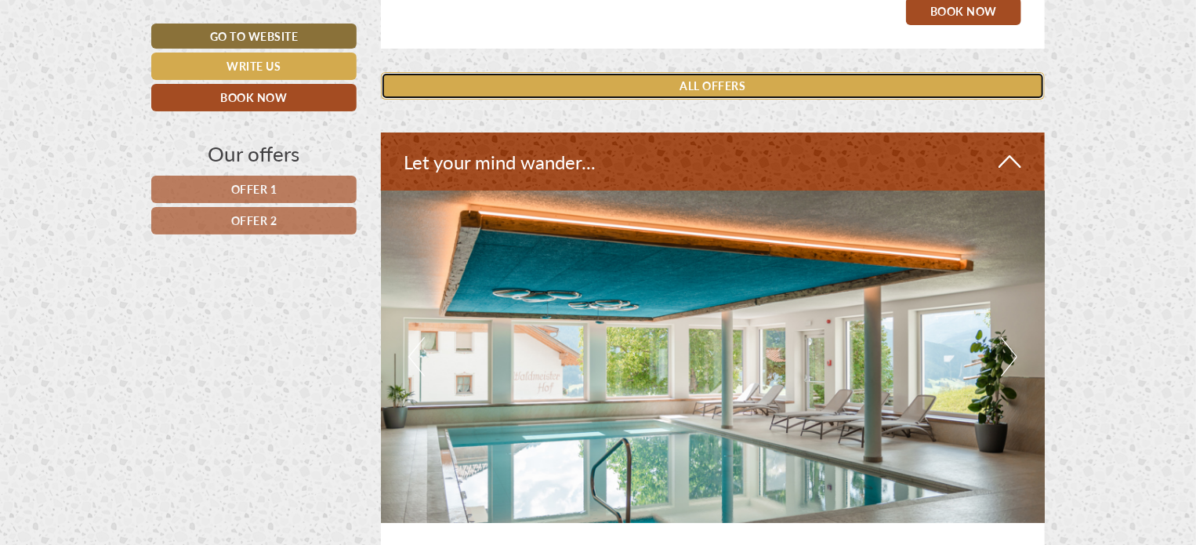
scroll to position [2855, 0]
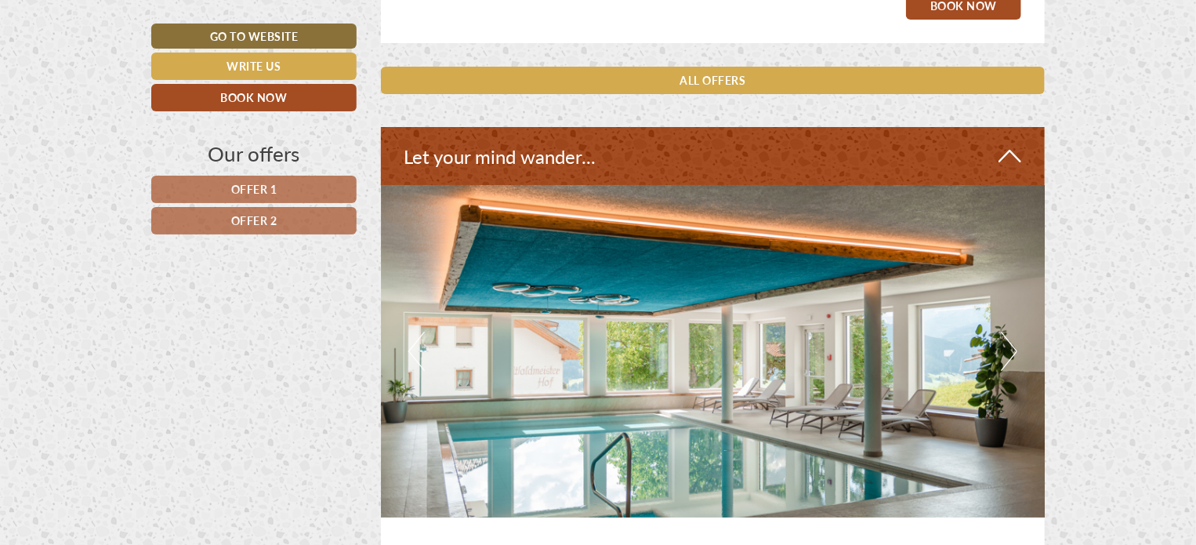
click at [1006, 348] on button "Next" at bounding box center [1009, 350] width 16 height 39
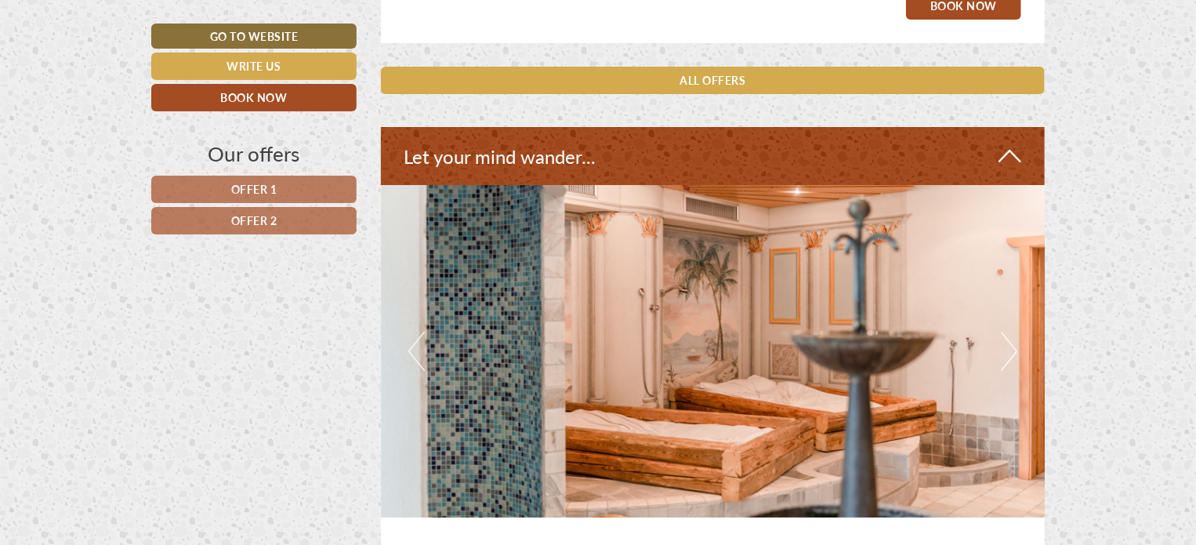
click at [1006, 348] on button "Next" at bounding box center [1009, 350] width 16 height 39
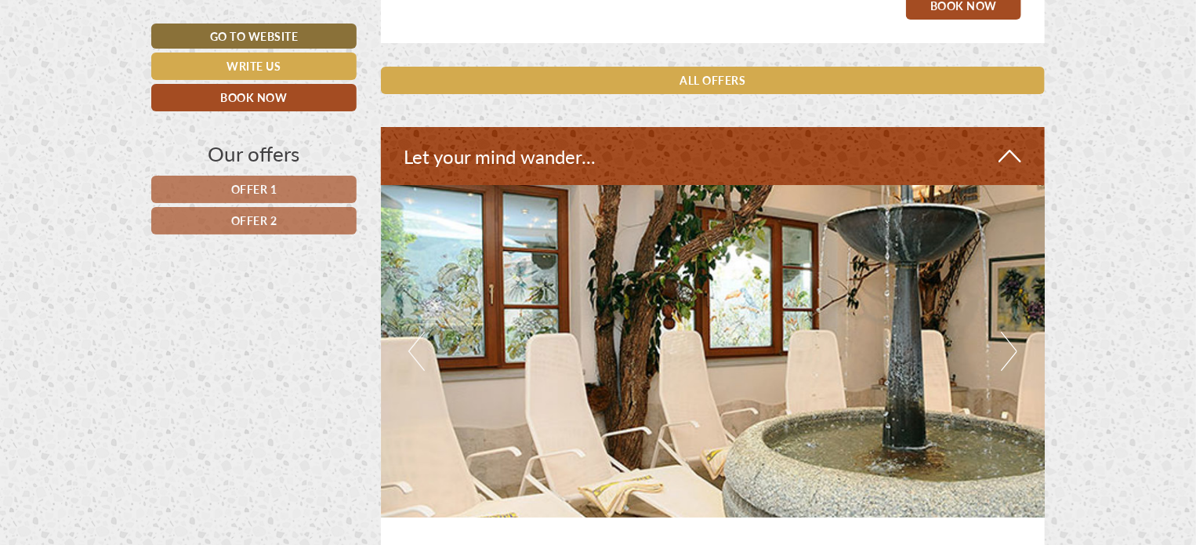
click at [1008, 348] on button "Next" at bounding box center [1009, 350] width 16 height 39
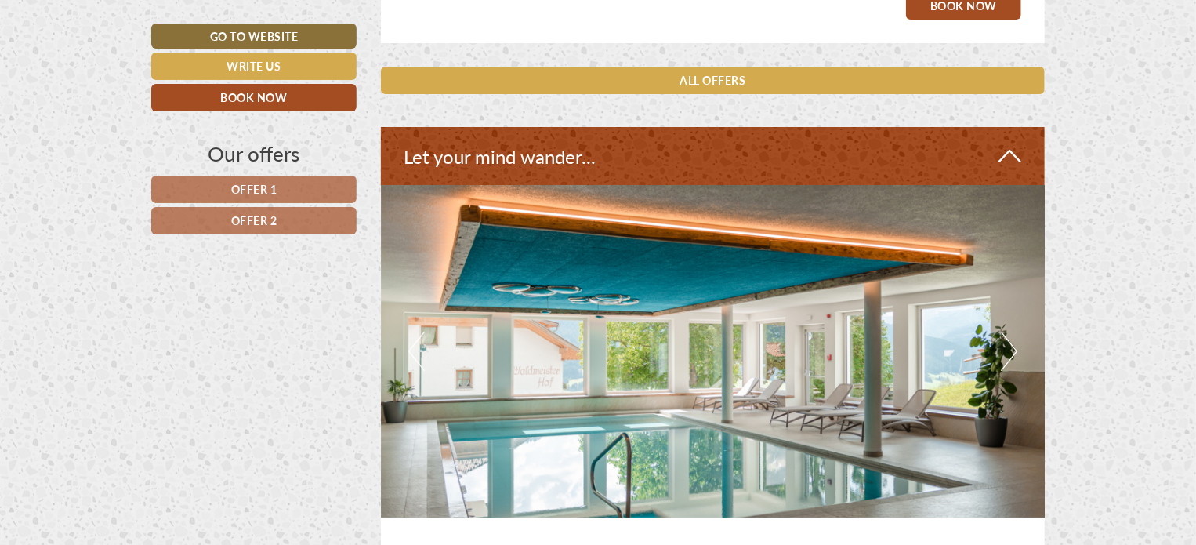
click at [1008, 348] on button "Next" at bounding box center [1009, 350] width 16 height 39
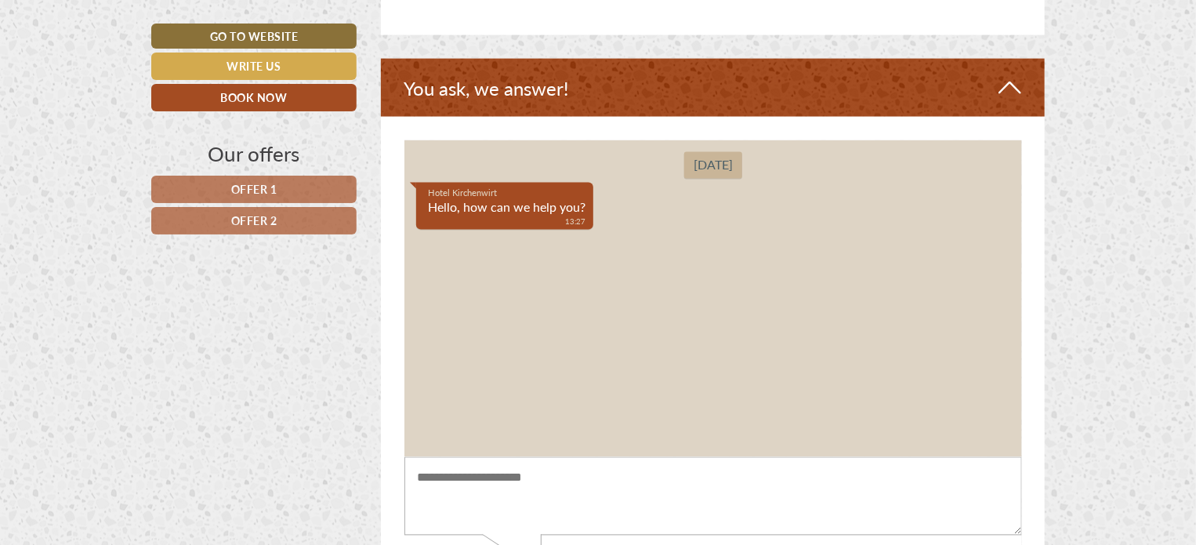
scroll to position [4266, 0]
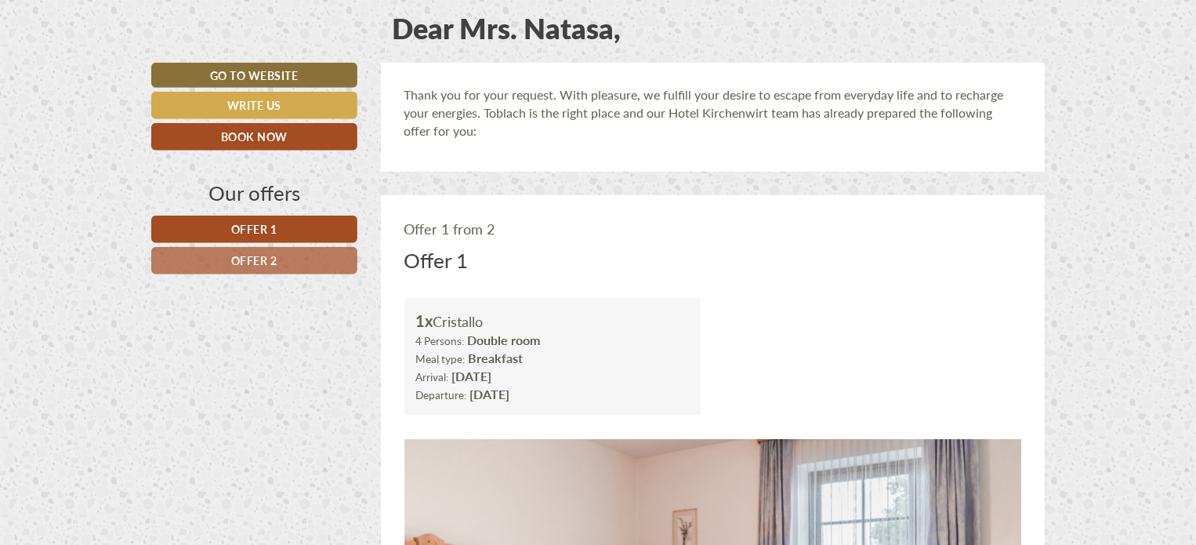
scroll to position [627, 0]
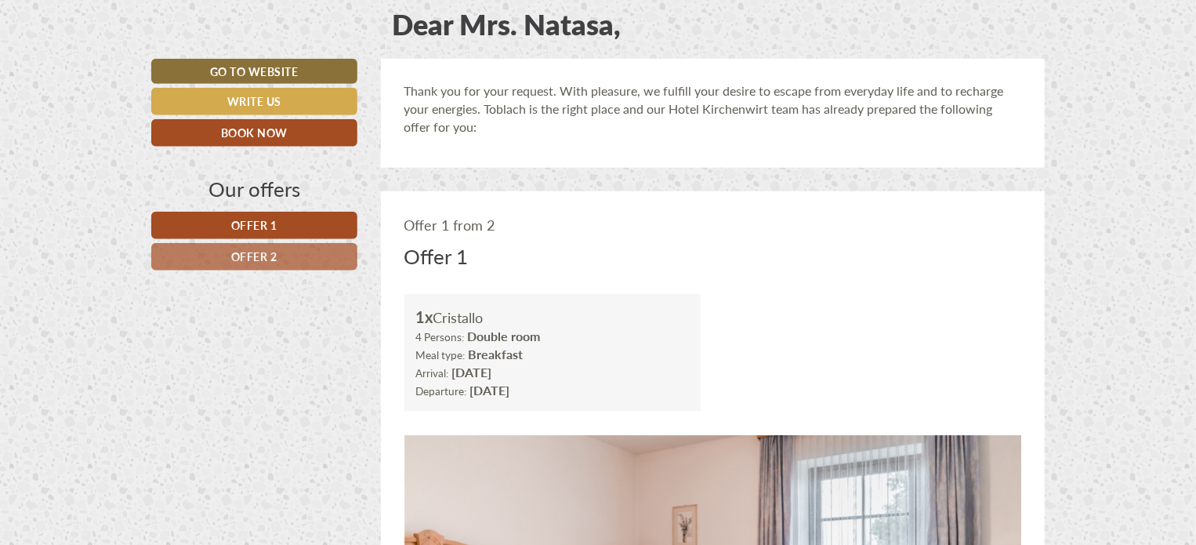
drag, startPoint x: 464, startPoint y: 358, endPoint x: 530, endPoint y: 364, distance: 66.0
click at [529, 364] on div "1x Cristallo 4 Persons: Double room Meal type: Breakfast Arrival: [DATE] Depart…" at bounding box center [552, 353] width 297 height 118
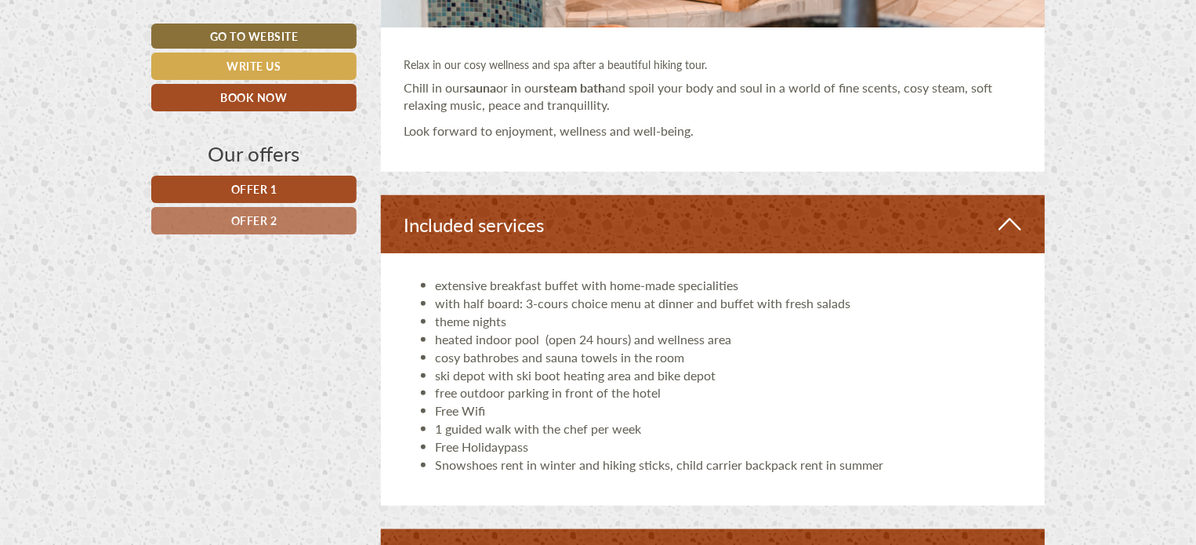
scroll to position [3369, 0]
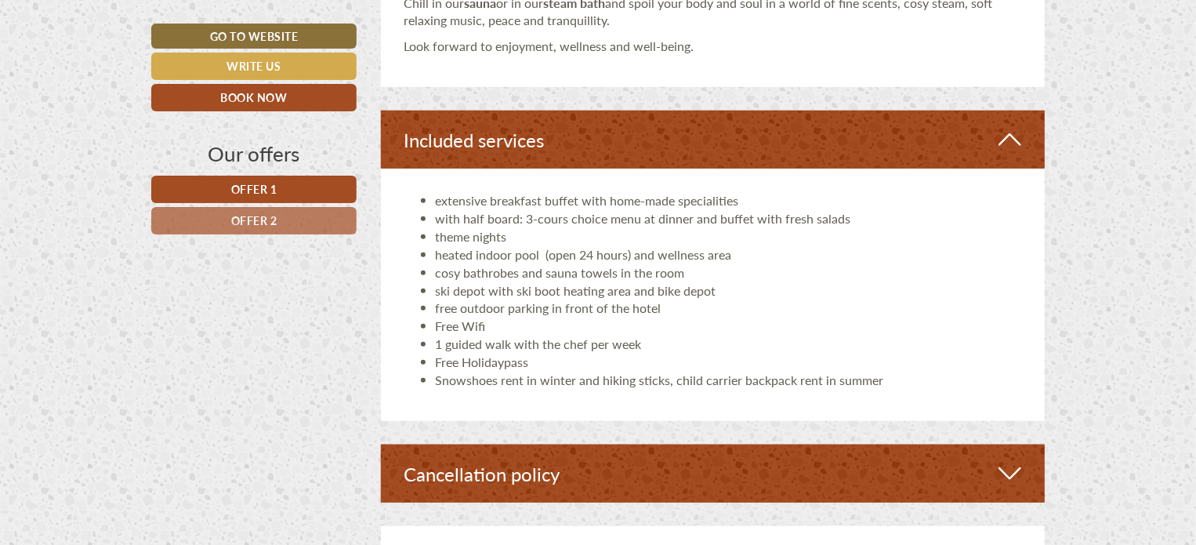
drag, startPoint x: 441, startPoint y: 205, endPoint x: 540, endPoint y: 226, distance: 100.8
click at [442, 205] on li "extensive breakfast buffet with home-made specialities" at bounding box center [729, 201] width 586 height 18
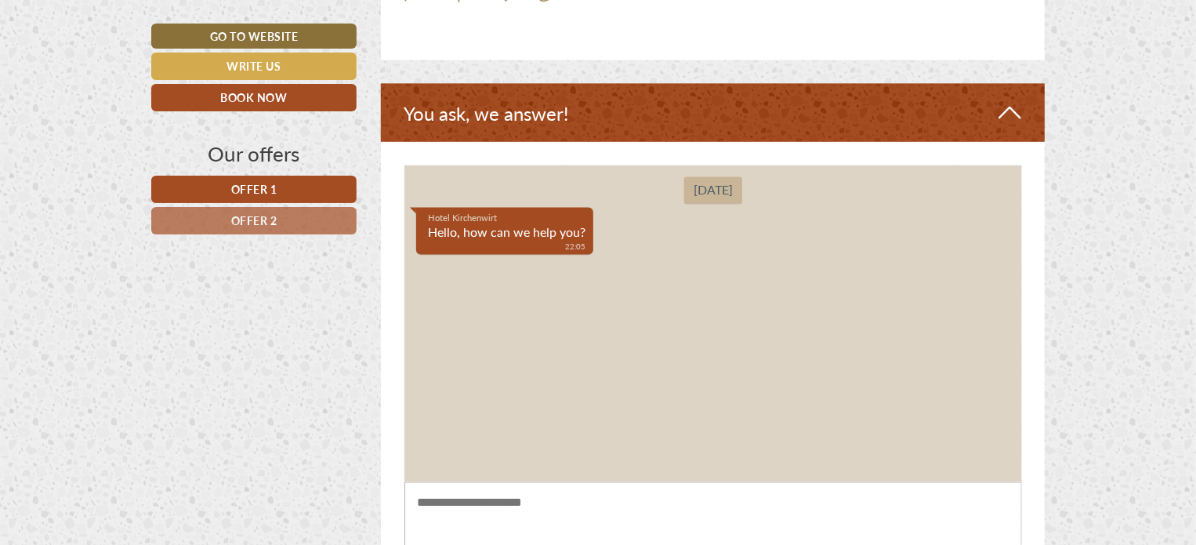
scroll to position [4153, 0]
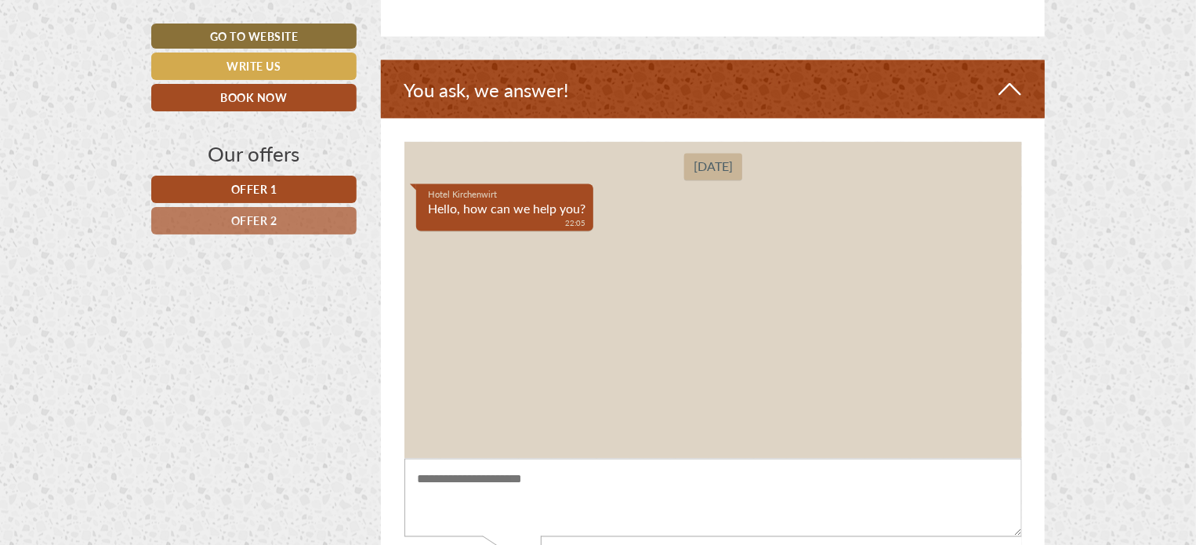
click at [530, 317] on div "[DATE] Hotel Kirchenwirt Hello, how can we help you? 22:05" at bounding box center [712, 299] width 617 height 317
click at [564, 483] on textarea at bounding box center [712, 497] width 617 height 79
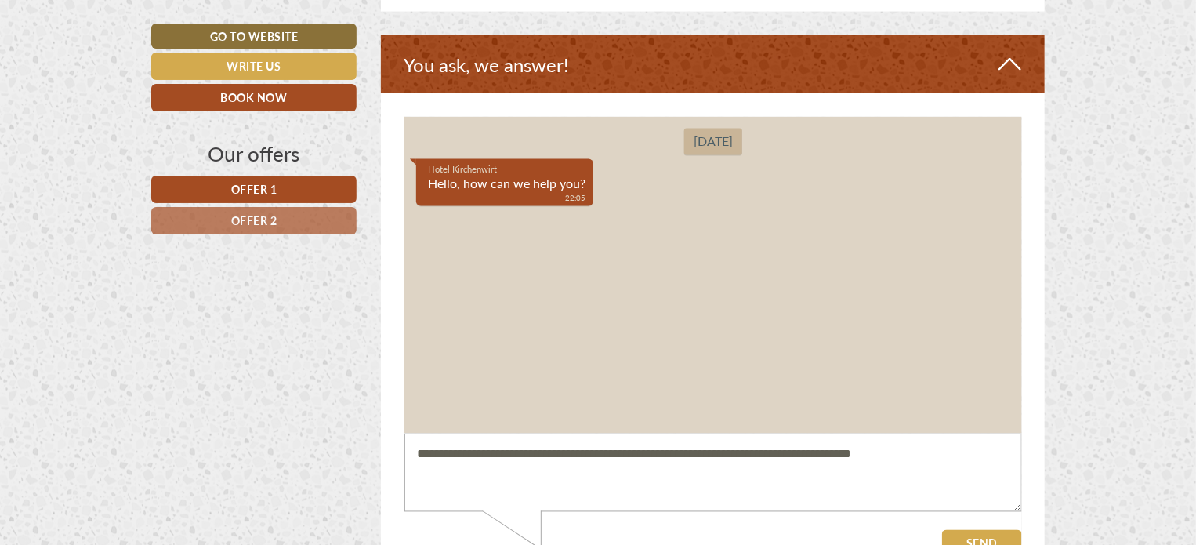
scroll to position [4231, 0]
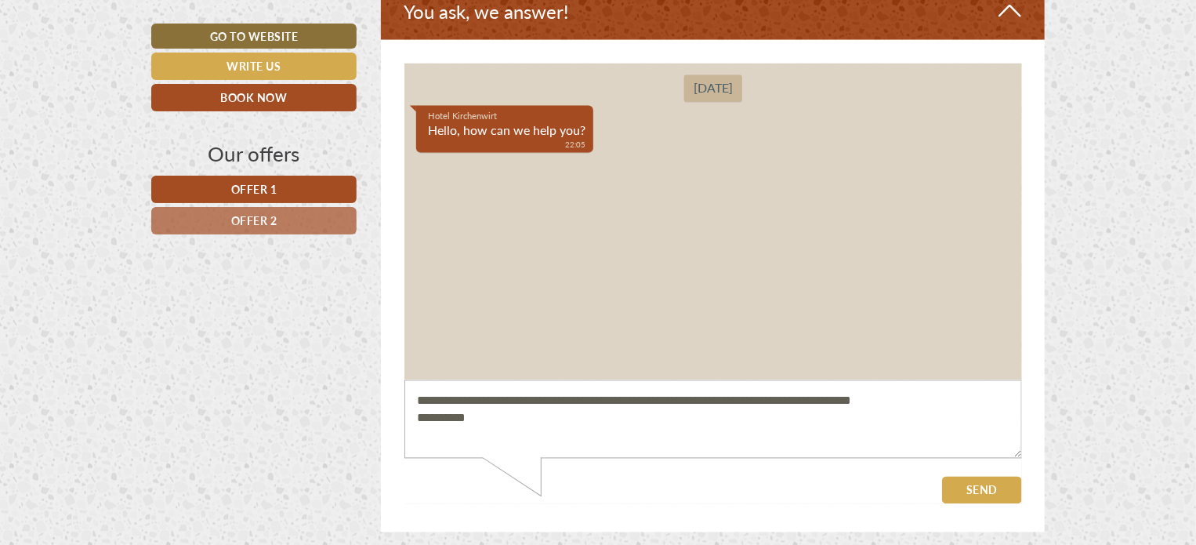
drag, startPoint x: 429, startPoint y: 415, endPoint x: 404, endPoint y: 414, distance: 25.9
click at [404, 414] on textarea "**********" at bounding box center [712, 418] width 617 height 79
type textarea "**********"
click at [968, 490] on button "Send" at bounding box center [981, 489] width 80 height 27
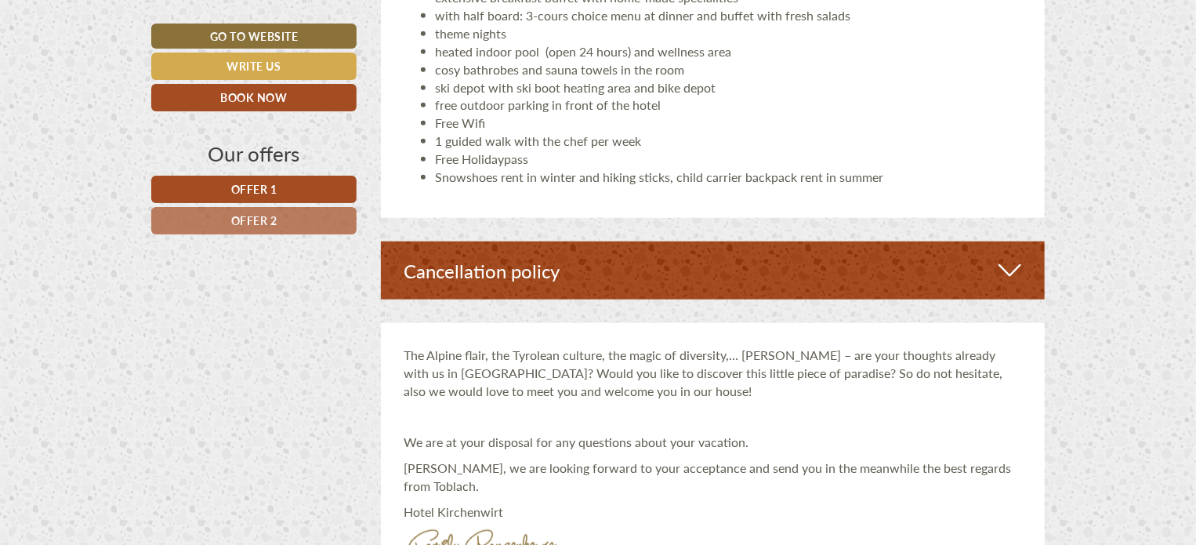
scroll to position [3526, 0]
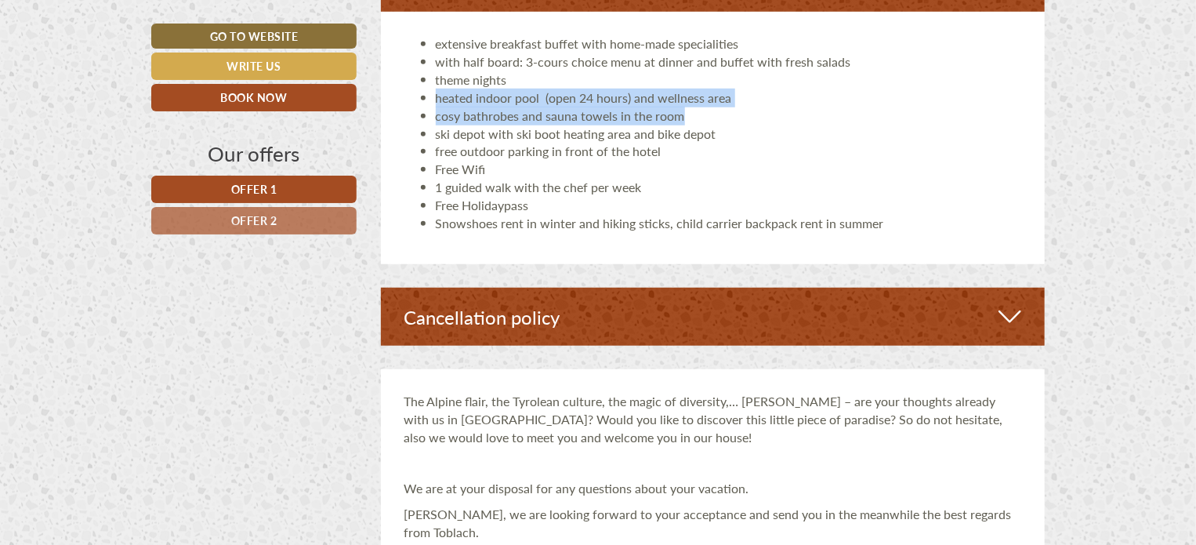
drag, startPoint x: 435, startPoint y: 98, endPoint x: 731, endPoint y: 106, distance: 296.3
click at [731, 106] on ul "extensive breakfast buffet with home-made specialities with half board: 3-cours…" at bounding box center [712, 133] width 617 height 197
click at [731, 107] on li "cosy bathrobes and sauna towels in the room" at bounding box center [729, 116] width 586 height 18
drag, startPoint x: 435, startPoint y: 96, endPoint x: 731, endPoint y: 103, distance: 296.2
click at [731, 103] on li "heated indoor pool (open 24 hours) and wellness area" at bounding box center [729, 98] width 586 height 18
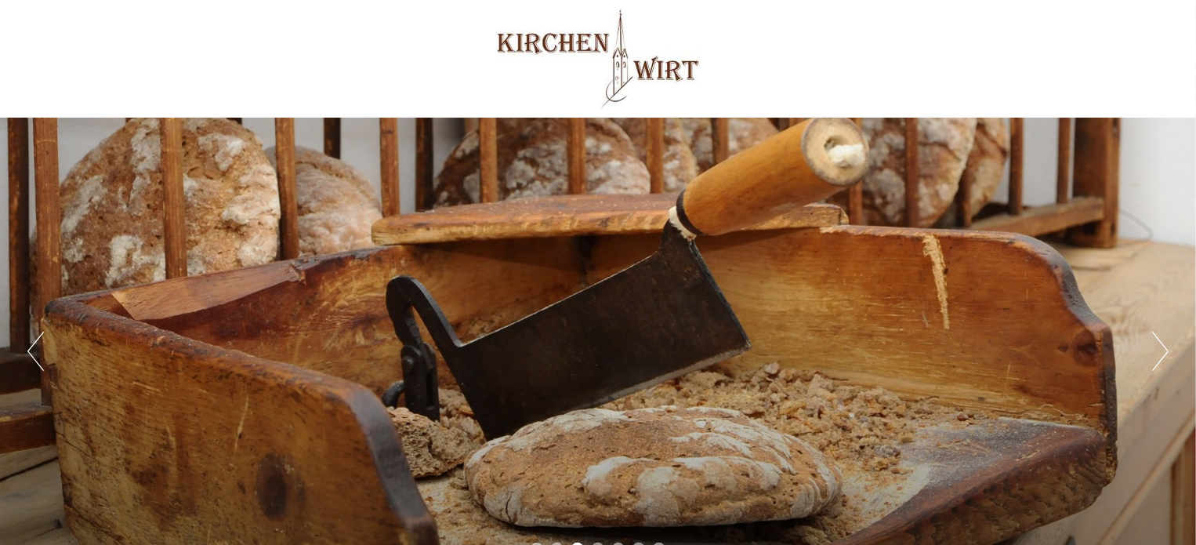
scroll to position [78, 0]
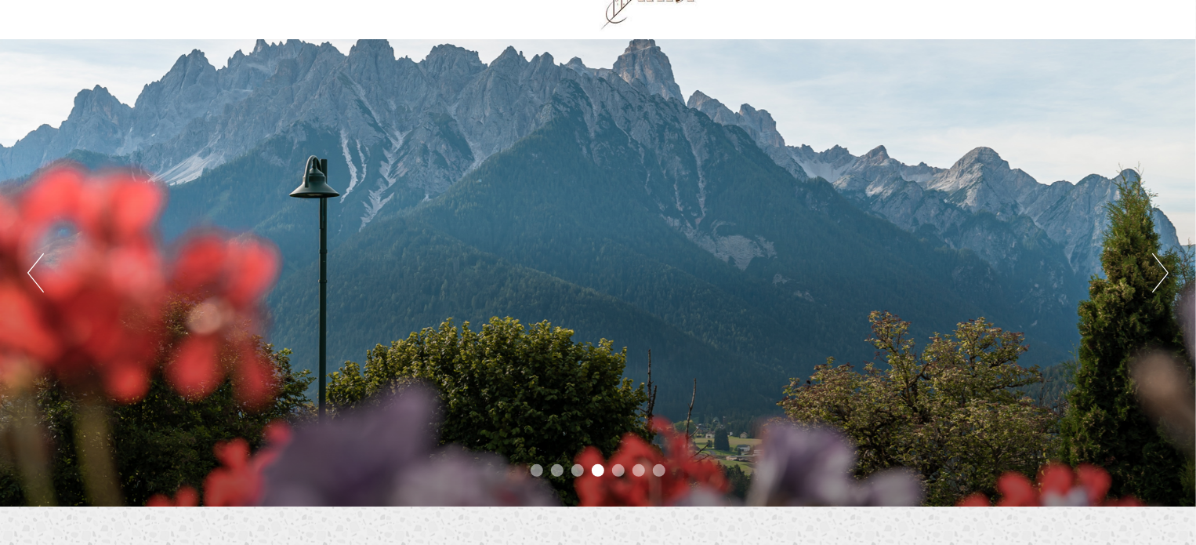
click at [533, 469] on li "1" at bounding box center [536, 470] width 13 height 13
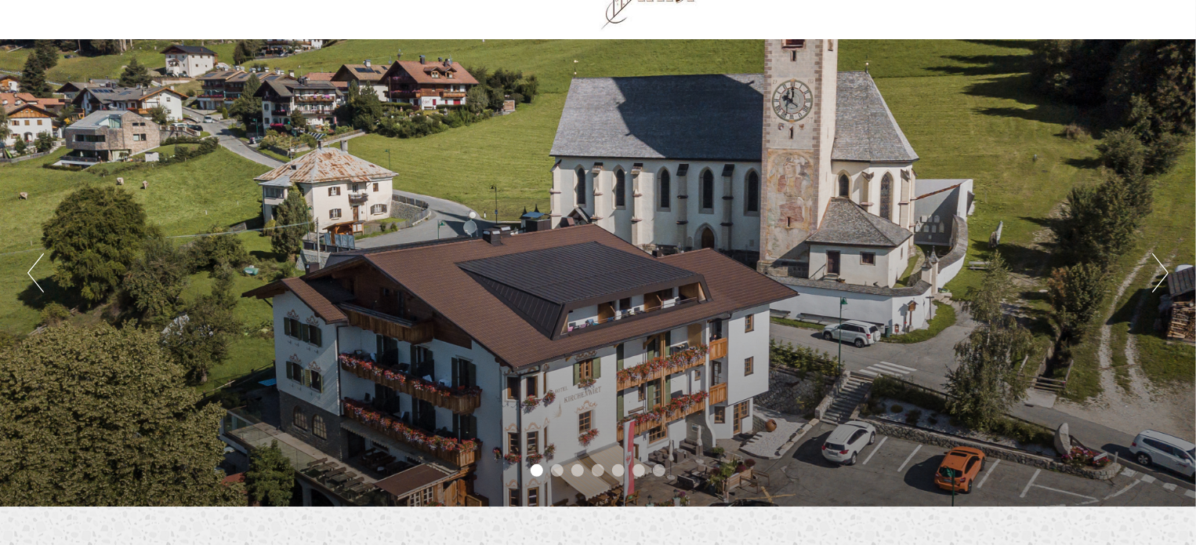
click at [559, 470] on li "2" at bounding box center [557, 470] width 13 height 13
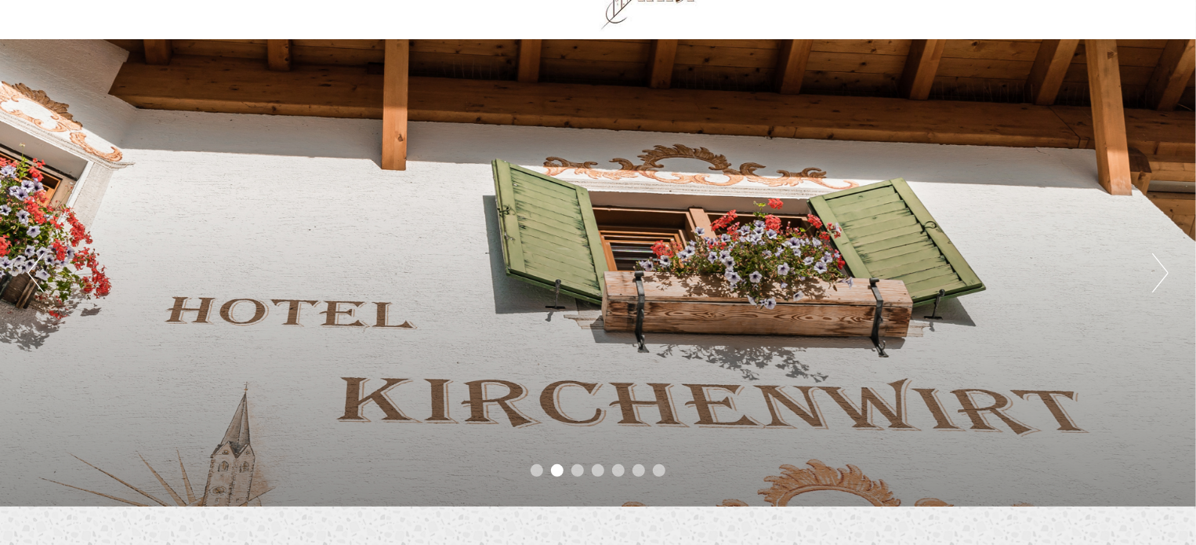
click at [577, 472] on li "3" at bounding box center [577, 470] width 13 height 13
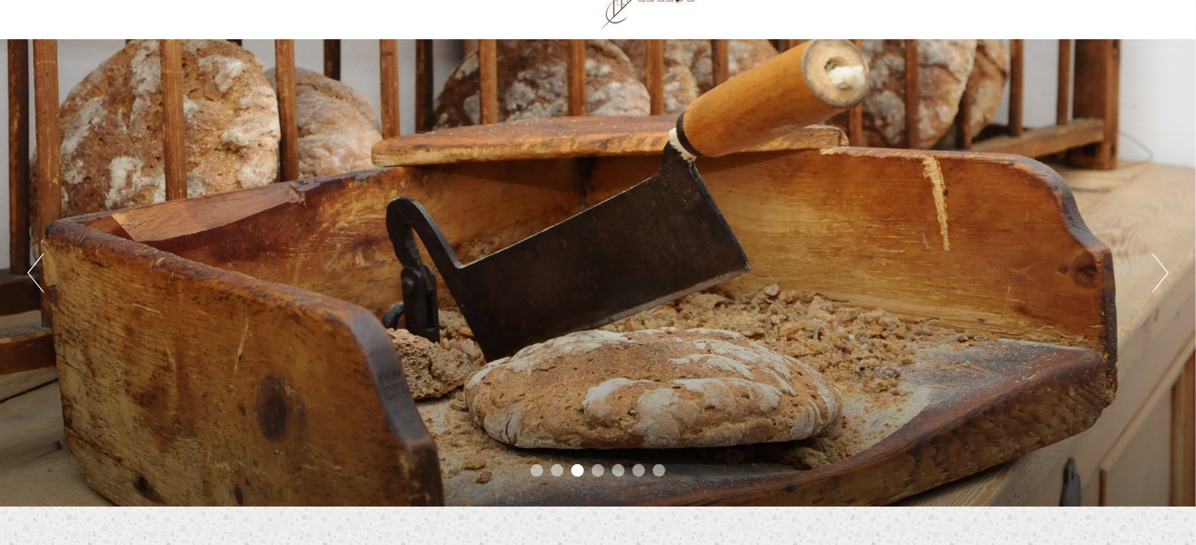
click at [598, 472] on li "4" at bounding box center [598, 470] width 13 height 13
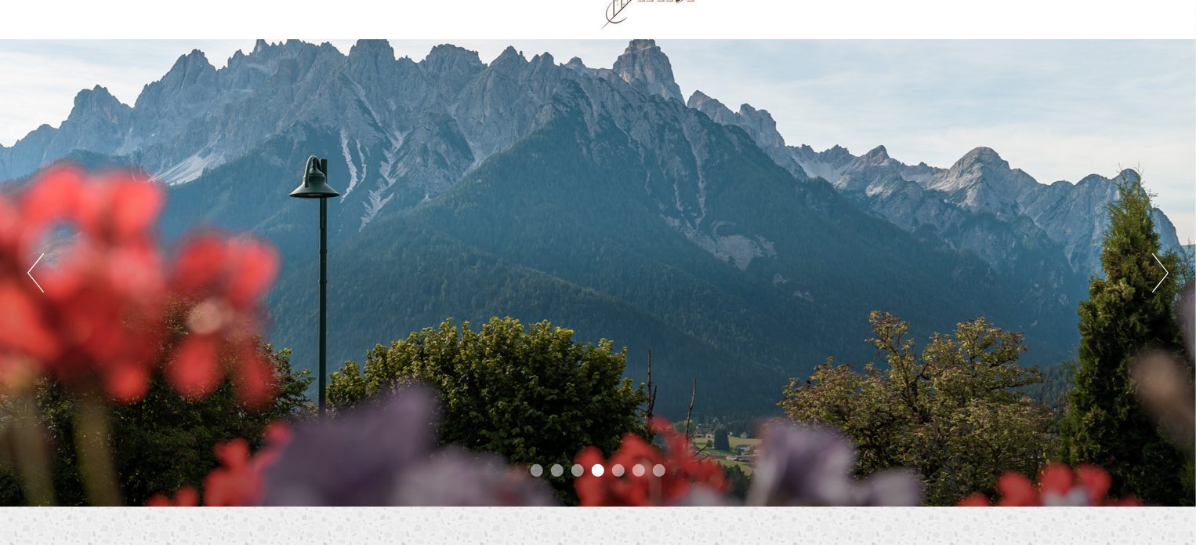
click at [617, 469] on li "5" at bounding box center [618, 470] width 13 height 13
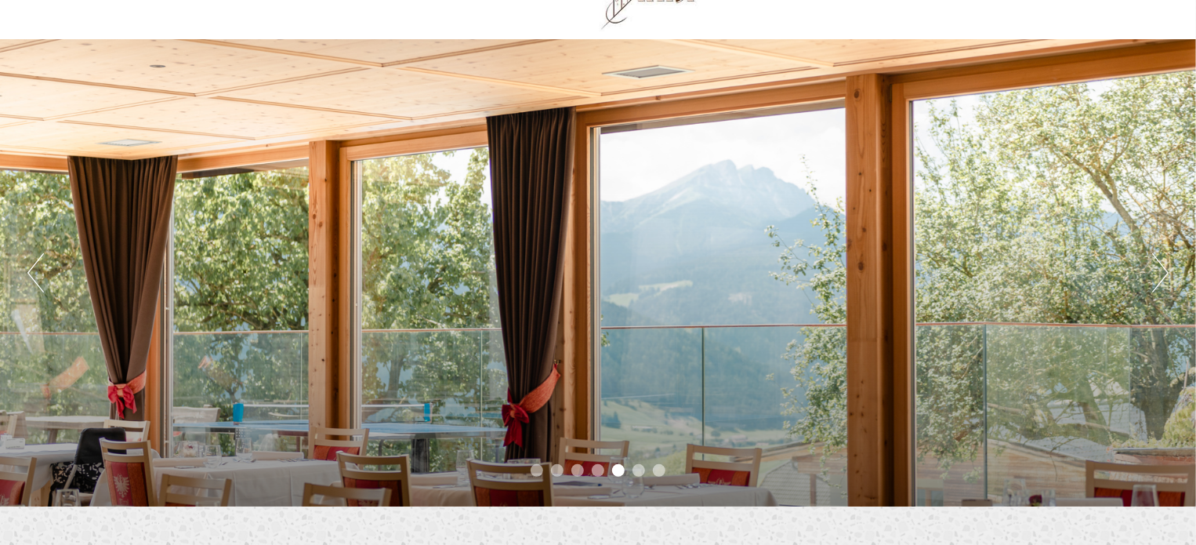
click at [644, 472] on li "6" at bounding box center [638, 470] width 13 height 13
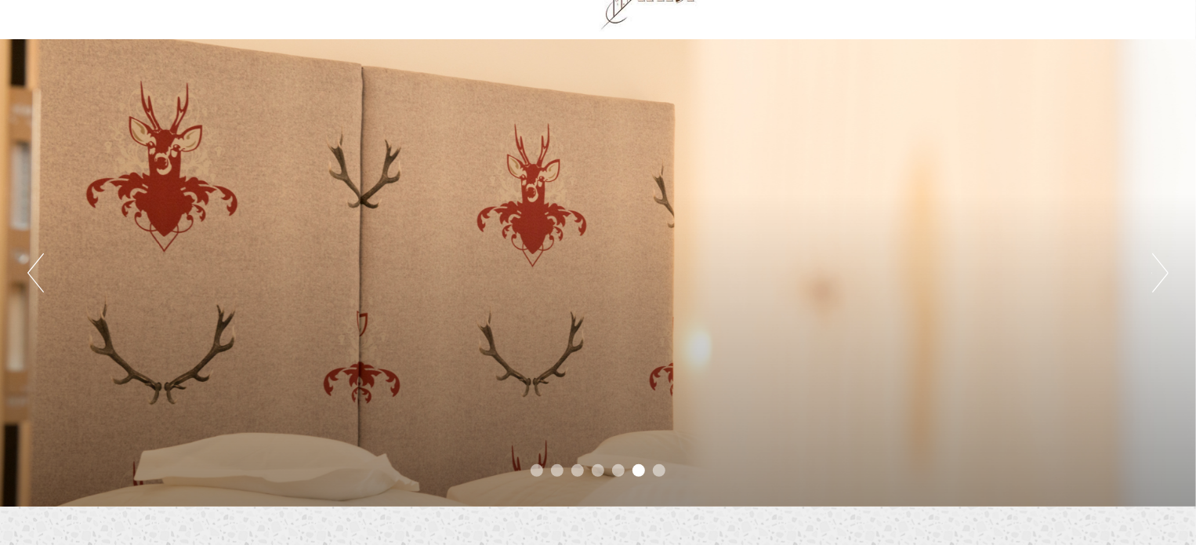
click at [660, 474] on li "7" at bounding box center [659, 470] width 13 height 13
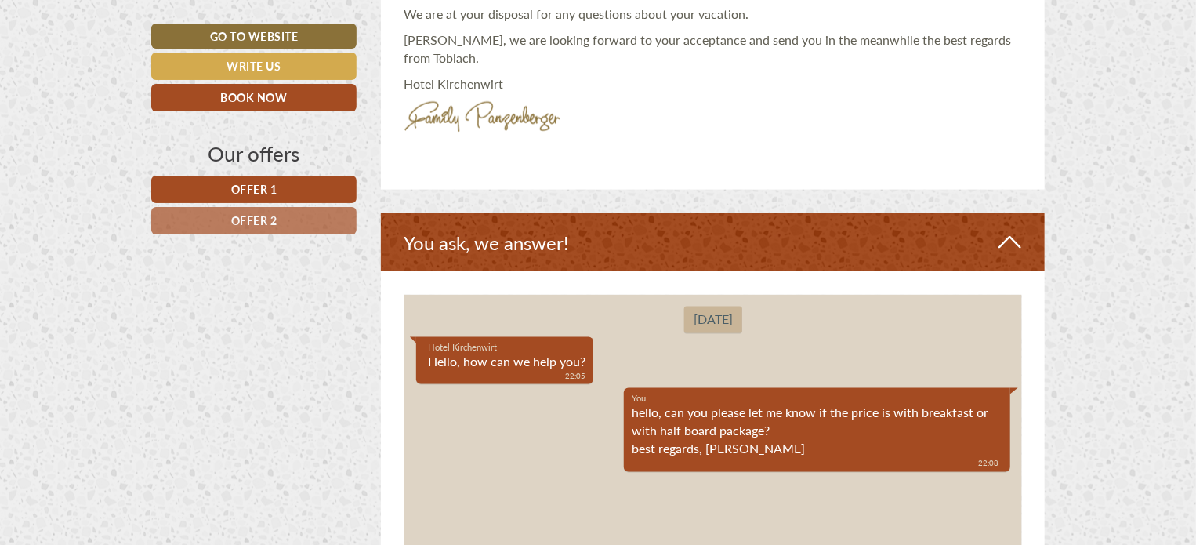
scroll to position [3996, 0]
